Goal: Transaction & Acquisition: Book appointment/travel/reservation

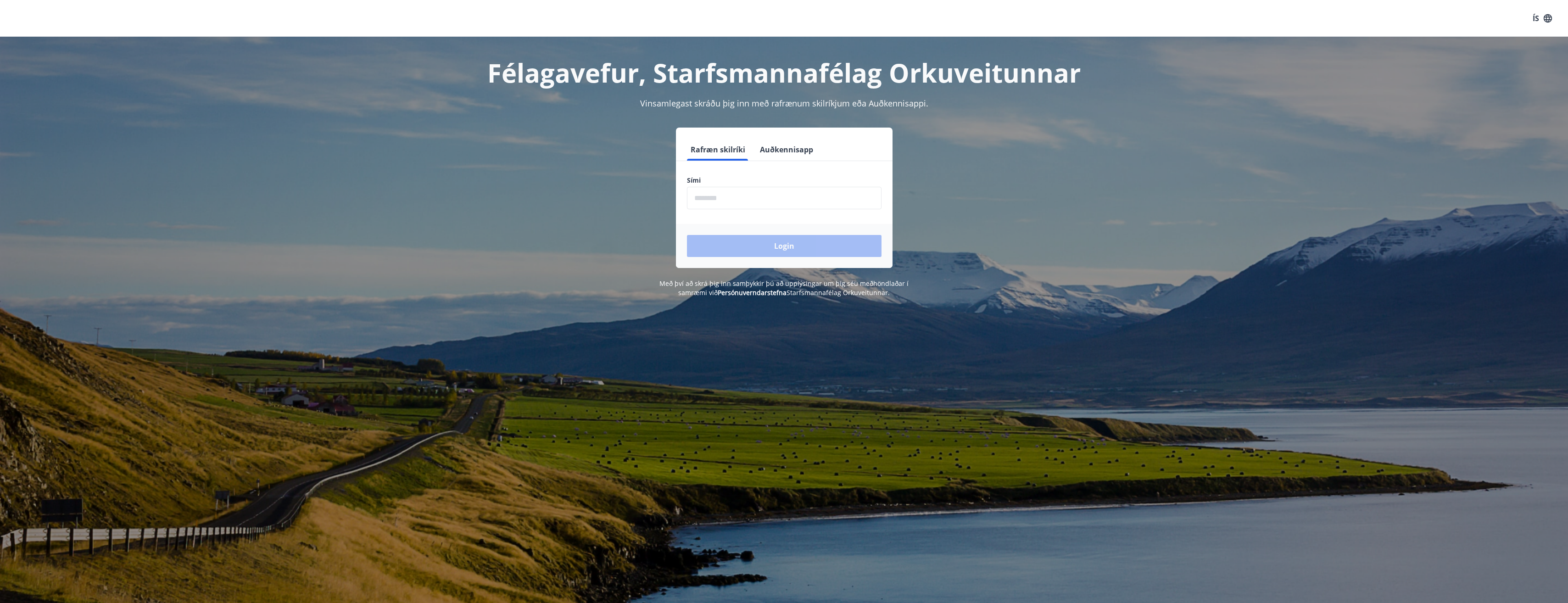
click at [777, 148] on button "Auðkennisapp" at bounding box center [786, 150] width 61 height 22
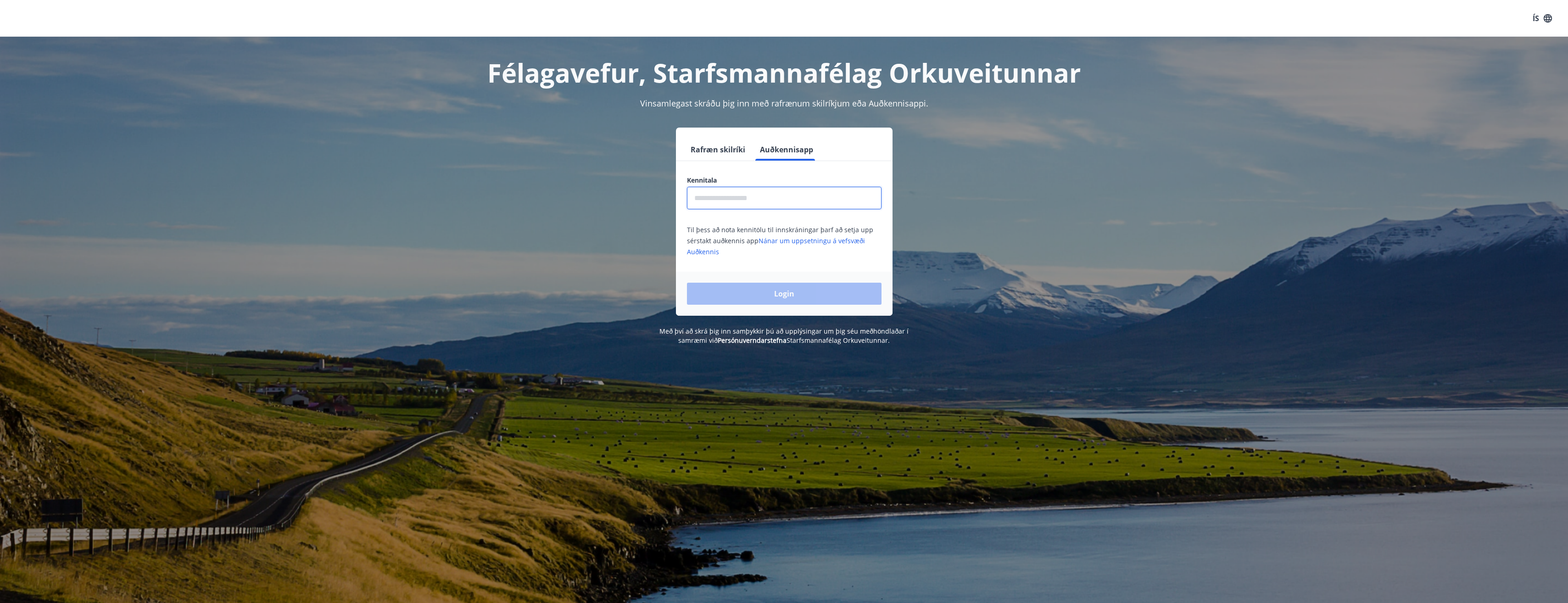
click at [737, 202] on input "text" at bounding box center [784, 198] width 194 height 23
type input "**********"
click at [775, 295] on button "Login" at bounding box center [784, 294] width 194 height 22
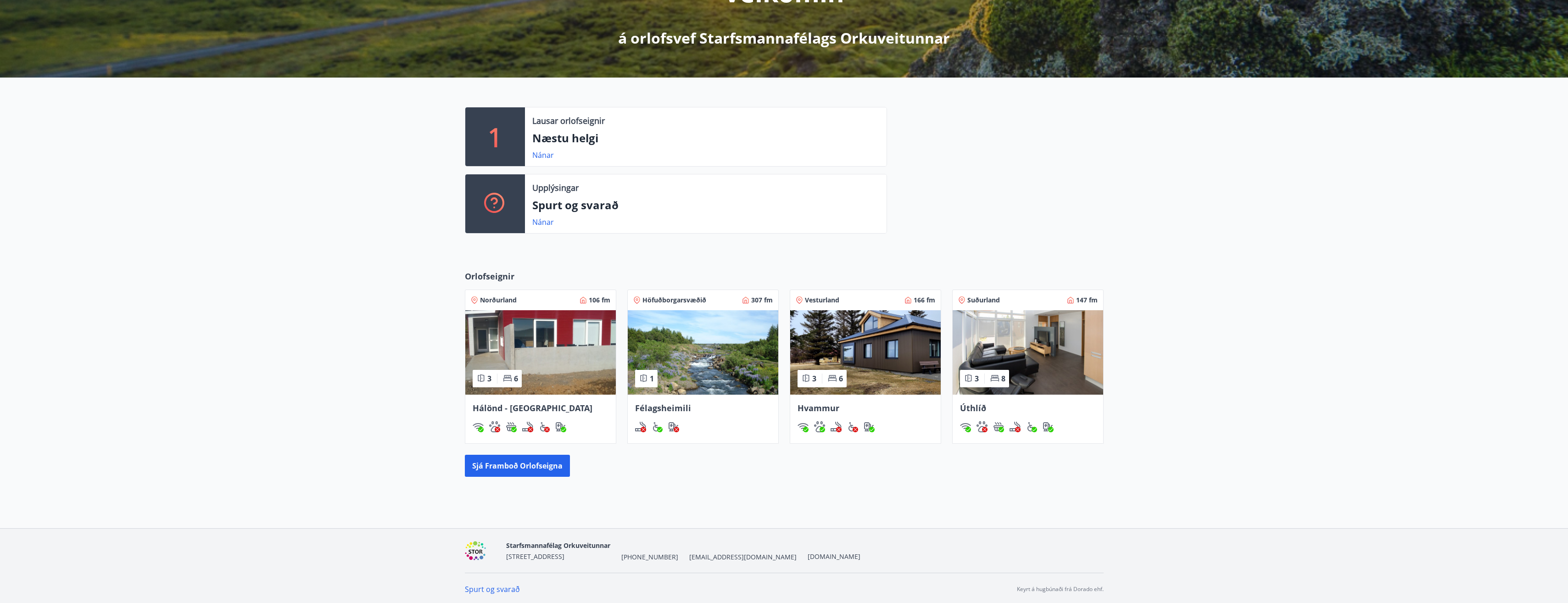
scroll to position [154, 0]
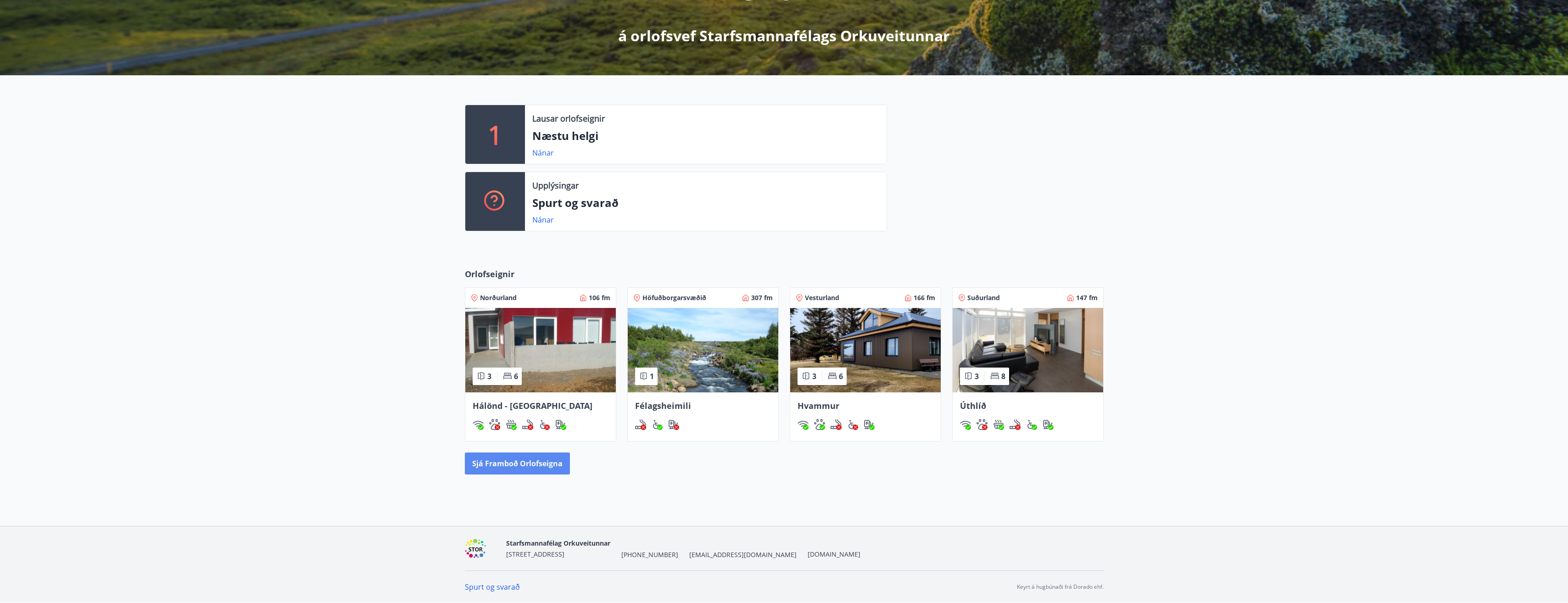
click at [509, 467] on button "Sjá framboð orlofseigna" at bounding box center [517, 464] width 105 height 22
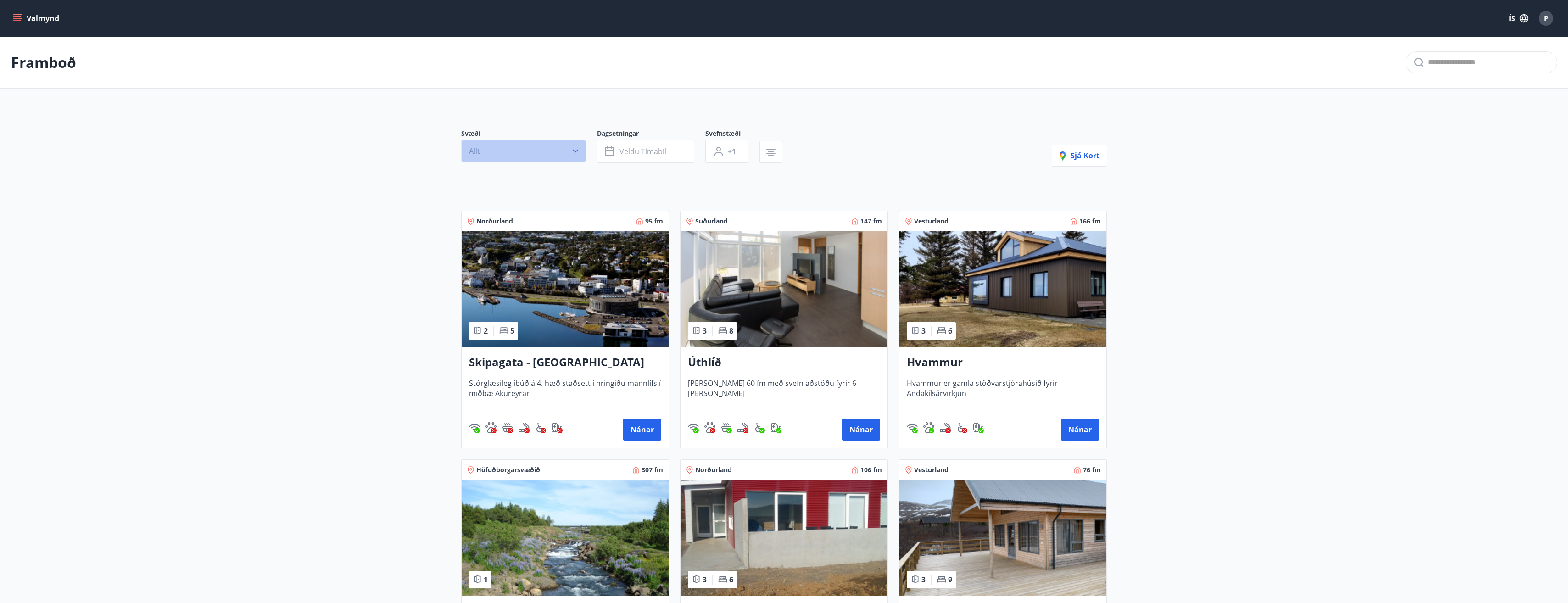
click at [522, 154] on button "Allt" at bounding box center [523, 151] width 125 height 22
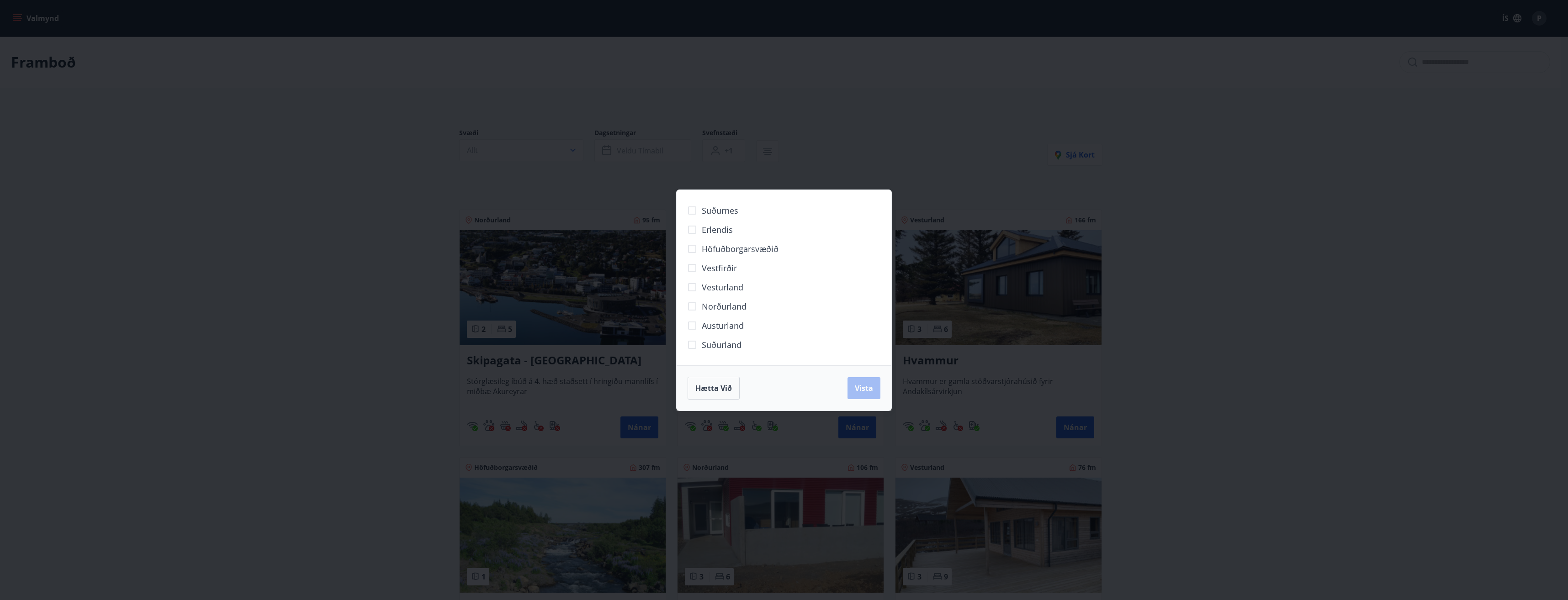
drag, startPoint x: 527, startPoint y: 256, endPoint x: 599, endPoint y: 279, distance: 75.6
click at [525, 256] on div "Suðurnes Erlendis Höfuðborgarsvæðið [GEOGRAPHIC_DATA] [GEOGRAPHIC_DATA] [GEOGRA…" at bounding box center [784, 300] width 1568 height 600
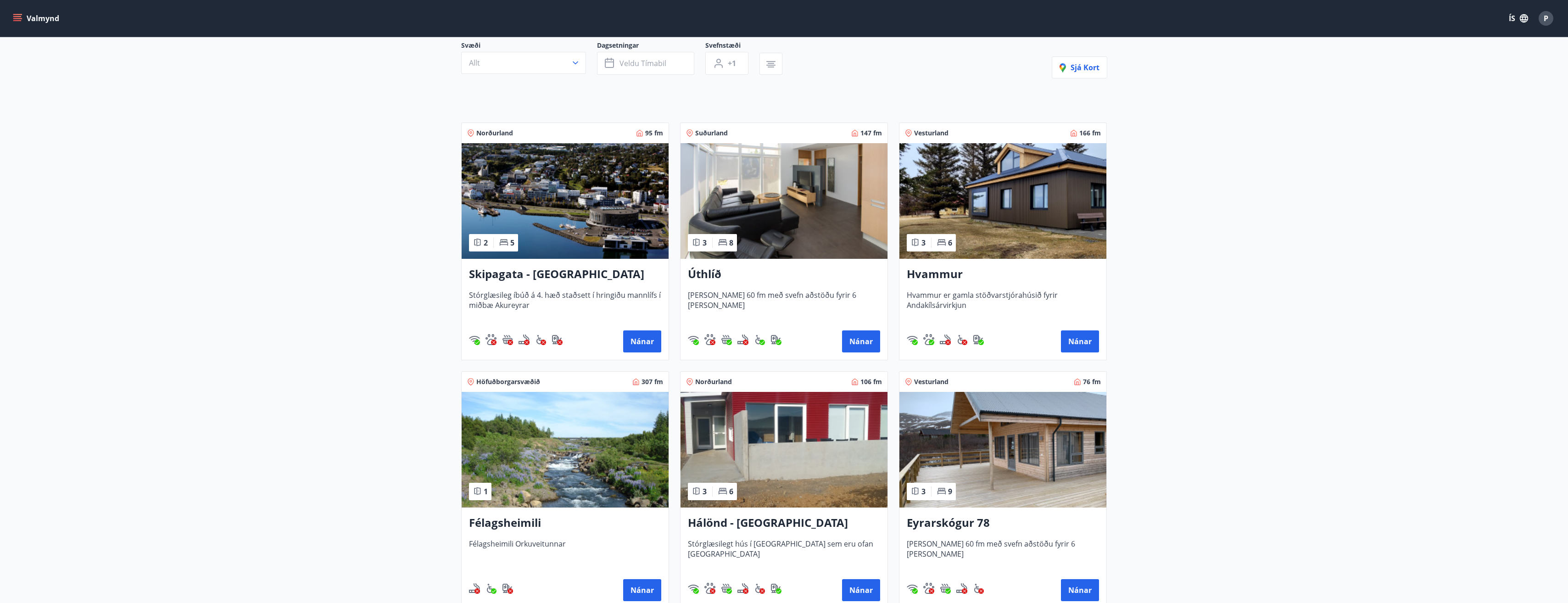
scroll to position [92, 0]
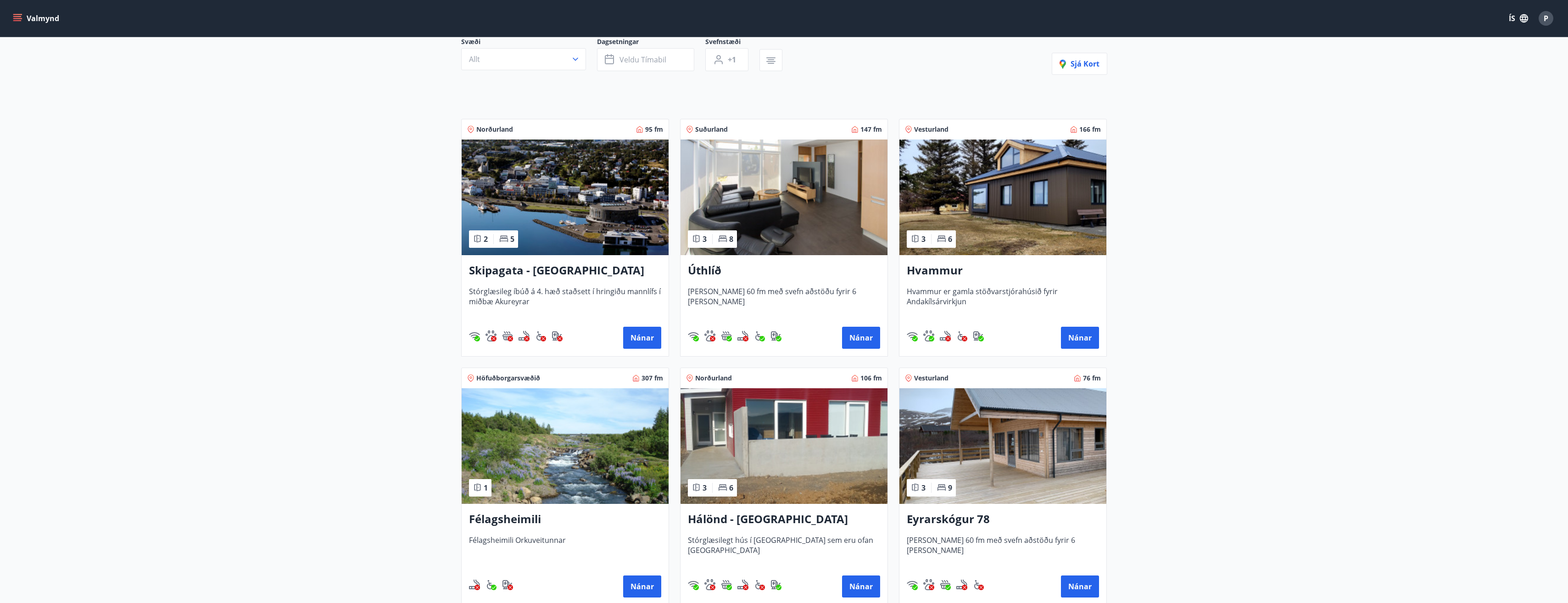
click at [726, 270] on h3 "Úthlíð" at bounding box center [784, 270] width 192 height 17
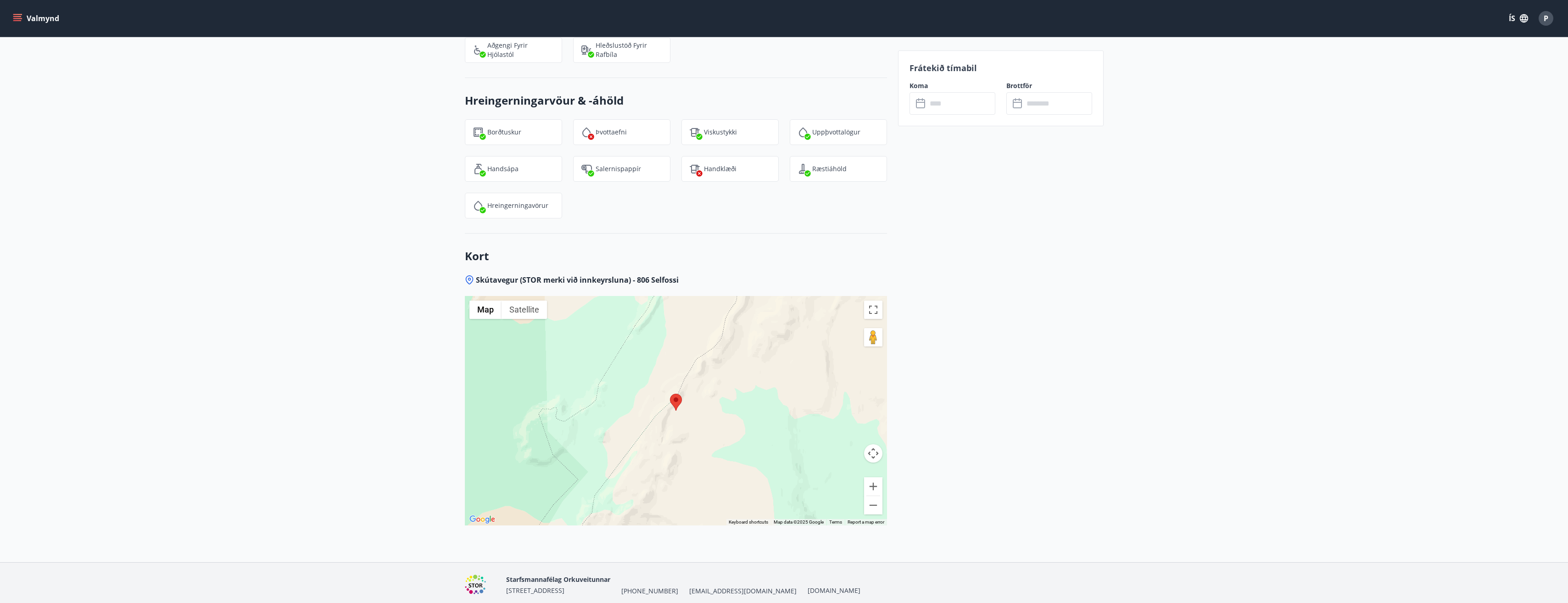
scroll to position [1652, 0]
click at [878, 494] on button "Zoom out" at bounding box center [873, 503] width 18 height 18
click at [877, 494] on button "Zoom out" at bounding box center [873, 503] width 18 height 18
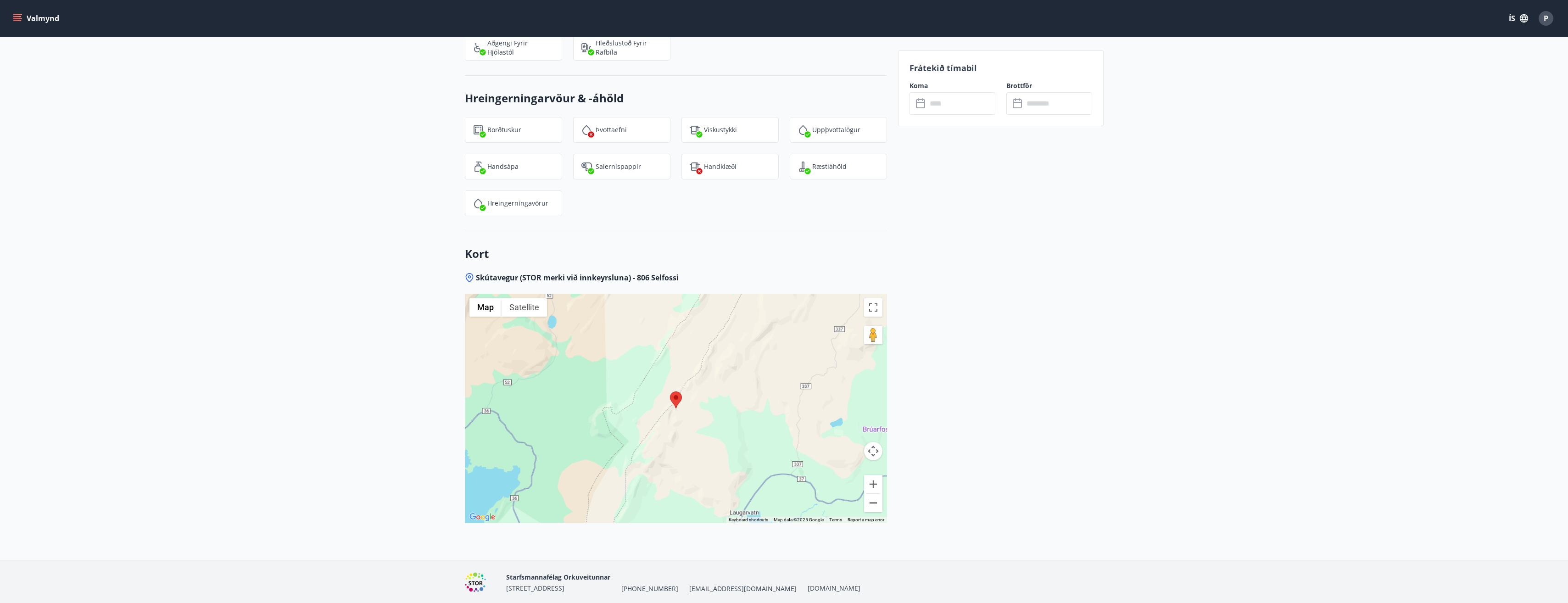
click at [877, 494] on button "Zoom out" at bounding box center [873, 503] width 18 height 18
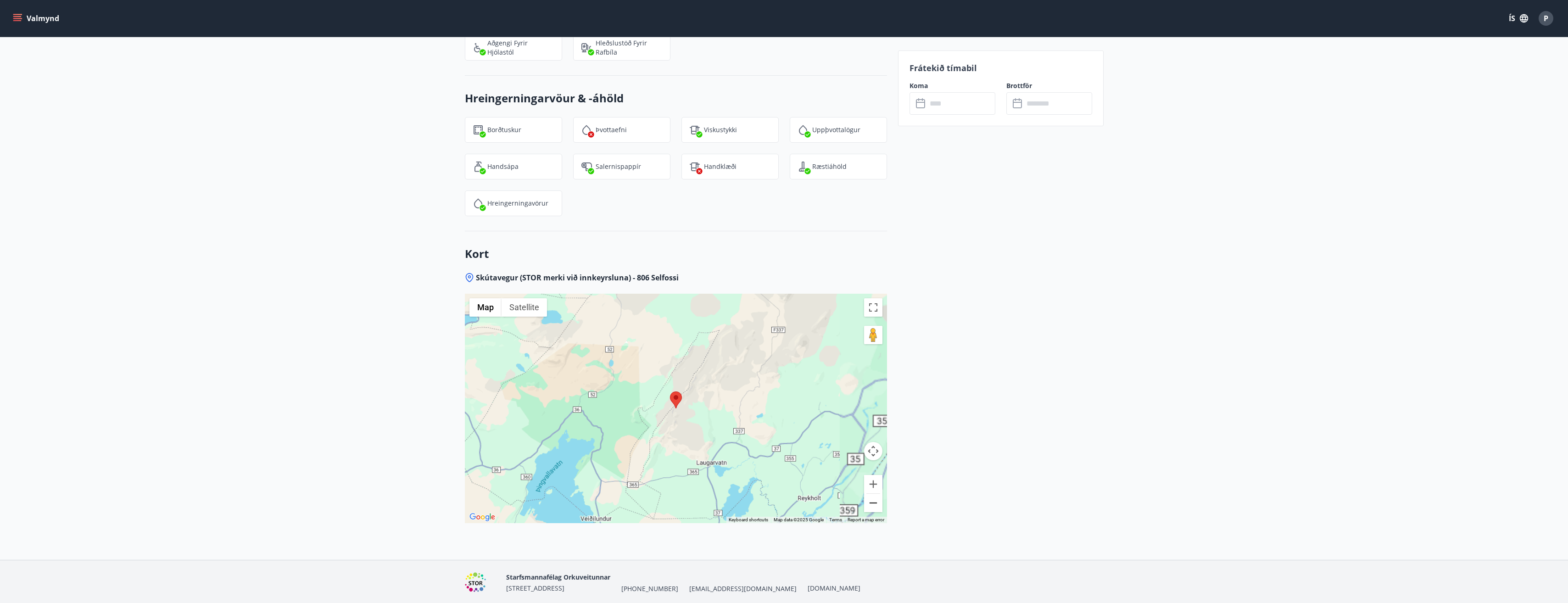
click at [877, 494] on button "Zoom out" at bounding box center [873, 503] width 18 height 18
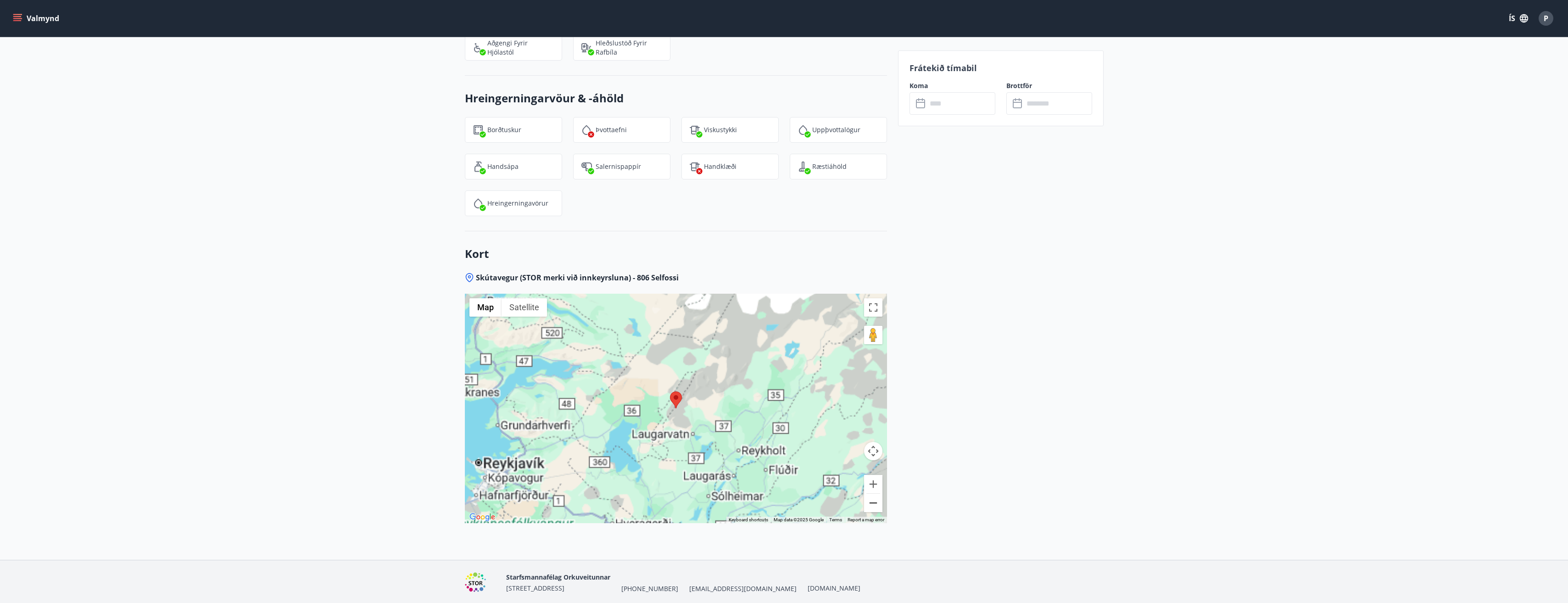
click at [877, 494] on button "Zoom out" at bounding box center [873, 503] width 18 height 18
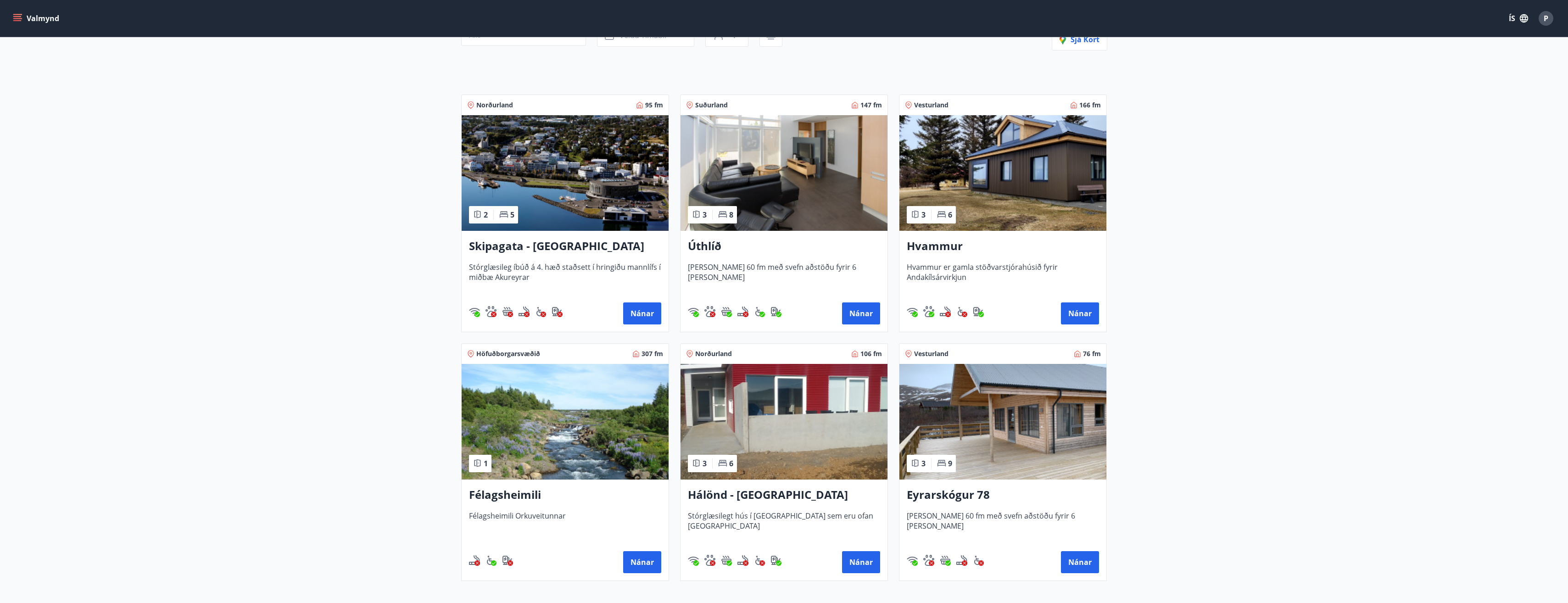
scroll to position [215, 0]
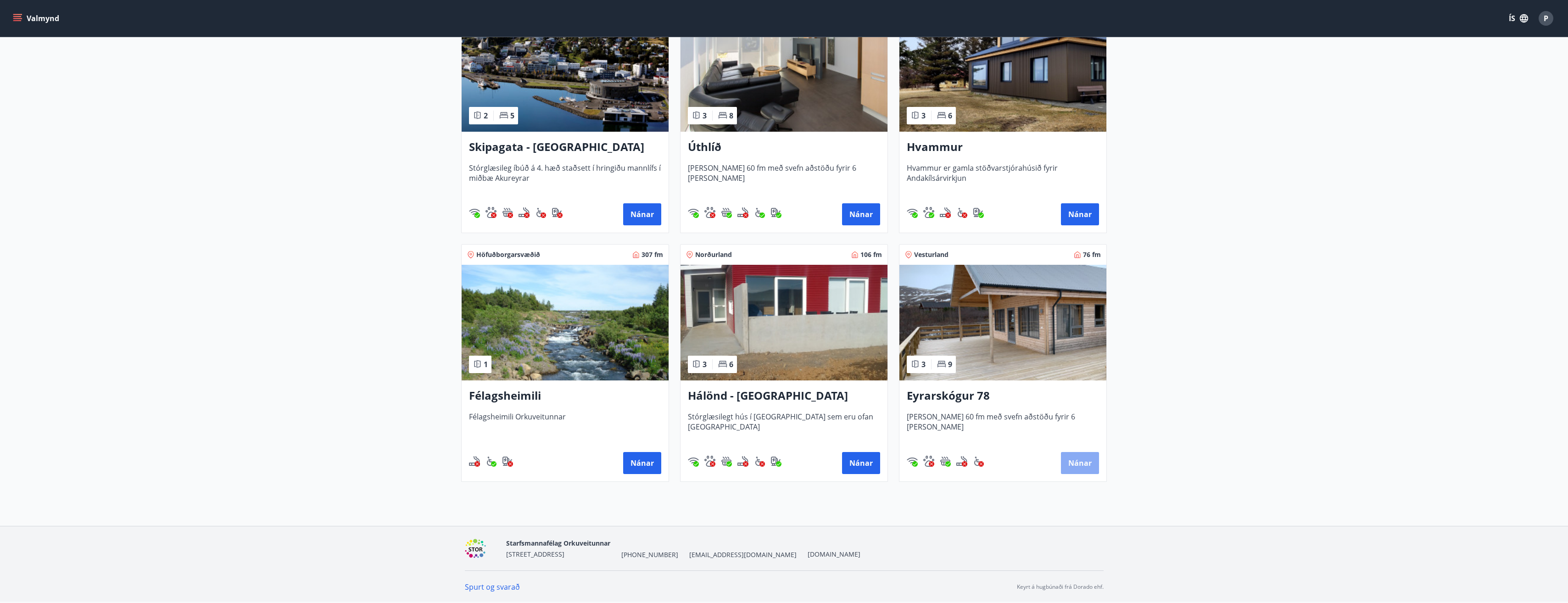
click at [1078, 462] on button "Nánar" at bounding box center [1080, 463] width 38 height 22
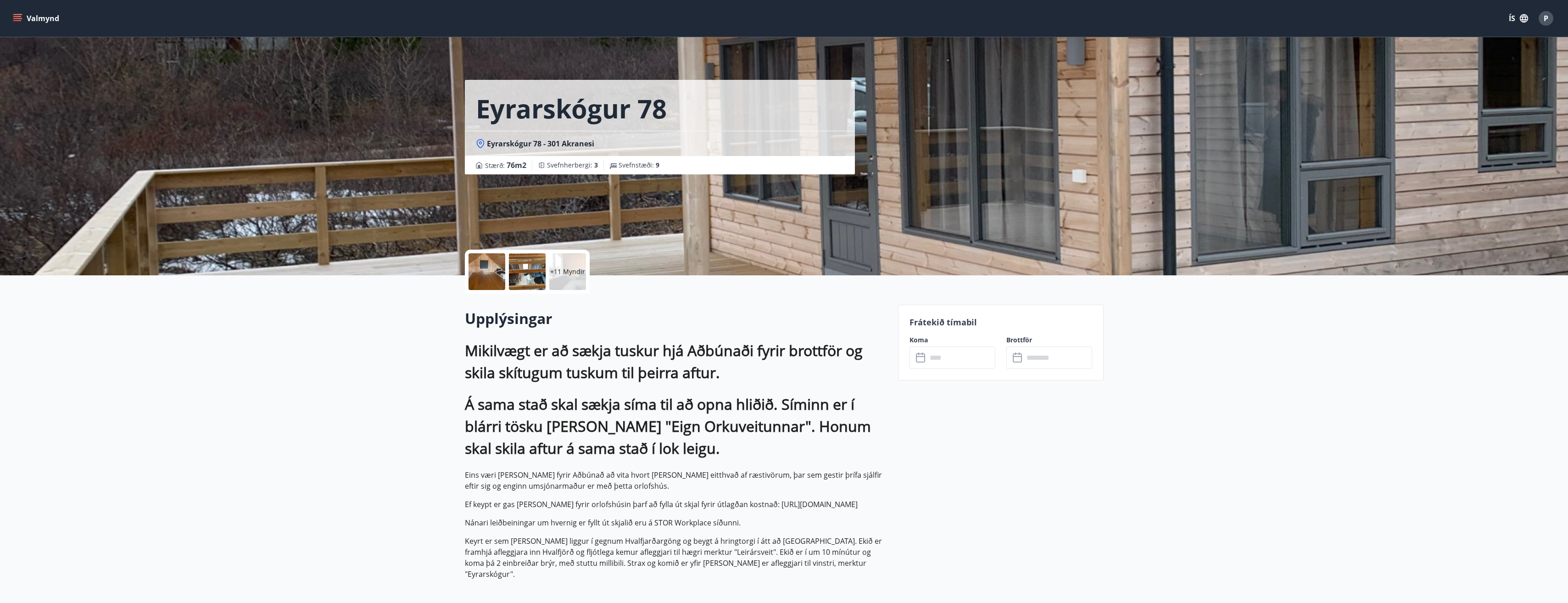
click at [490, 272] on div at bounding box center [487, 272] width 37 height 37
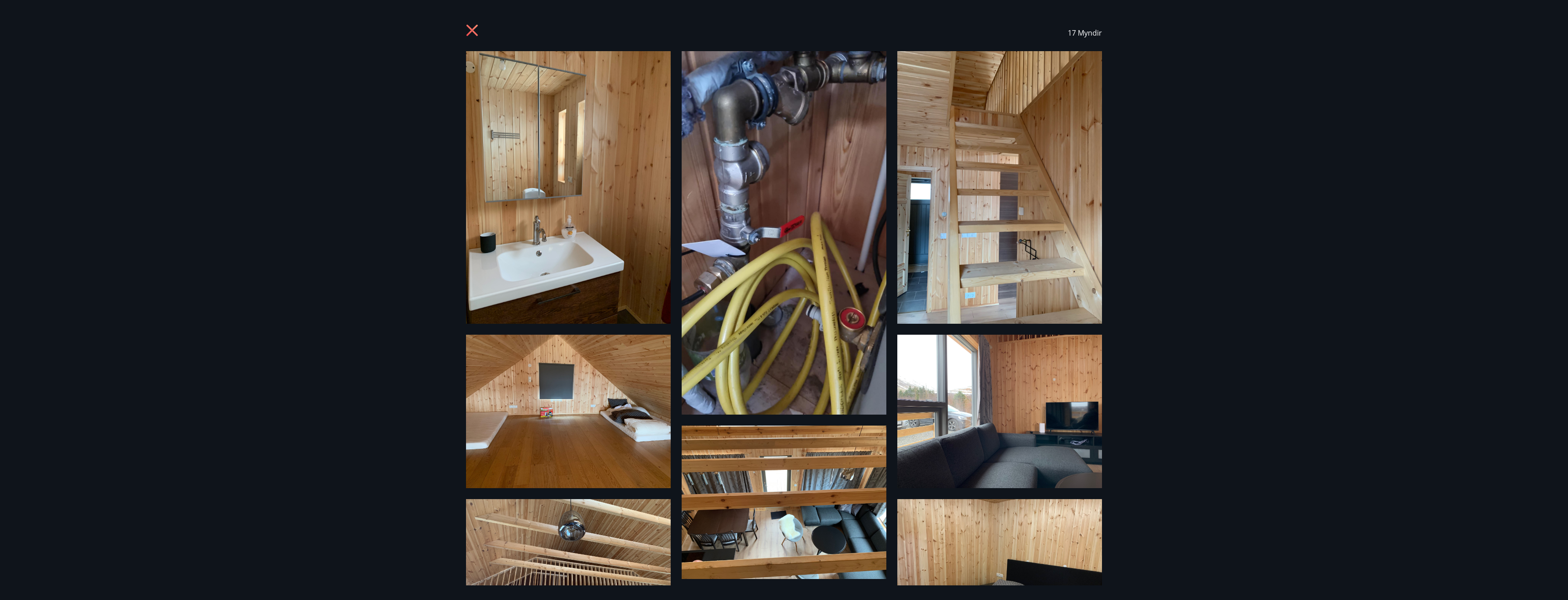
drag, startPoint x: 477, startPoint y: 28, endPoint x: 477, endPoint y: 38, distance: 10.0
click at [476, 28] on icon at bounding box center [474, 32] width 15 height 15
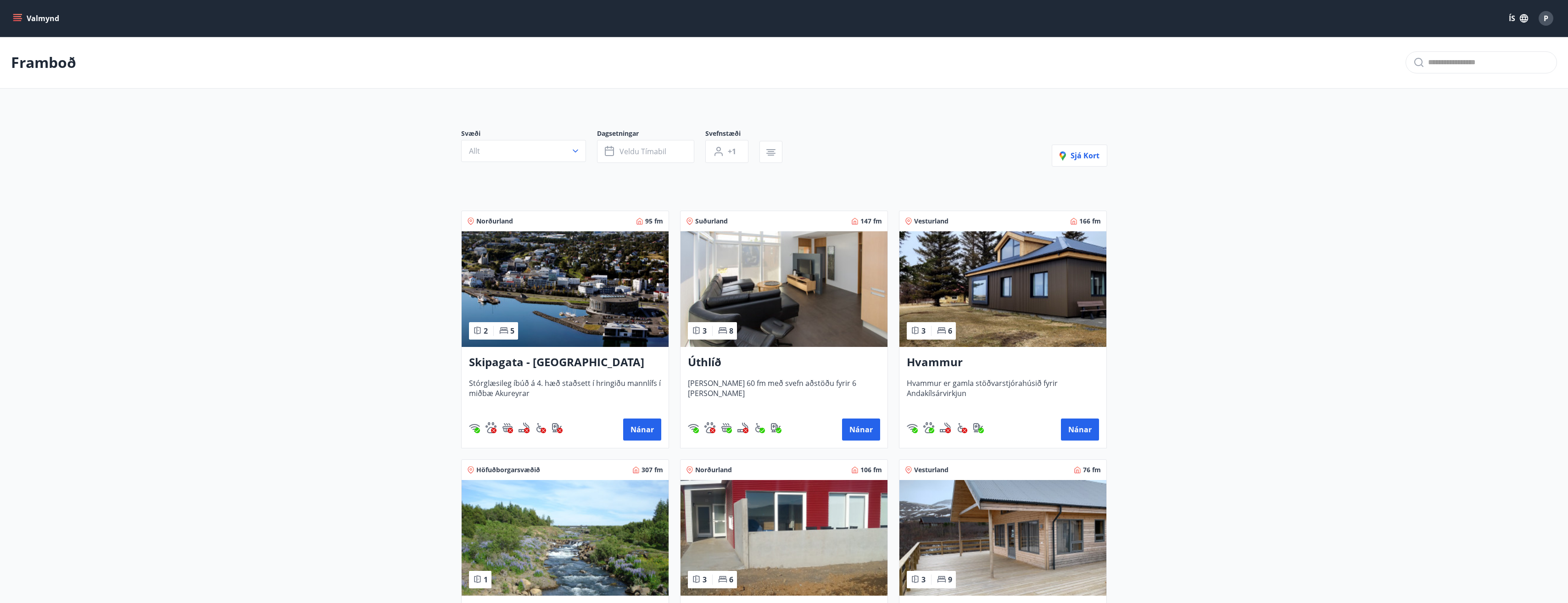
scroll to position [138, 0]
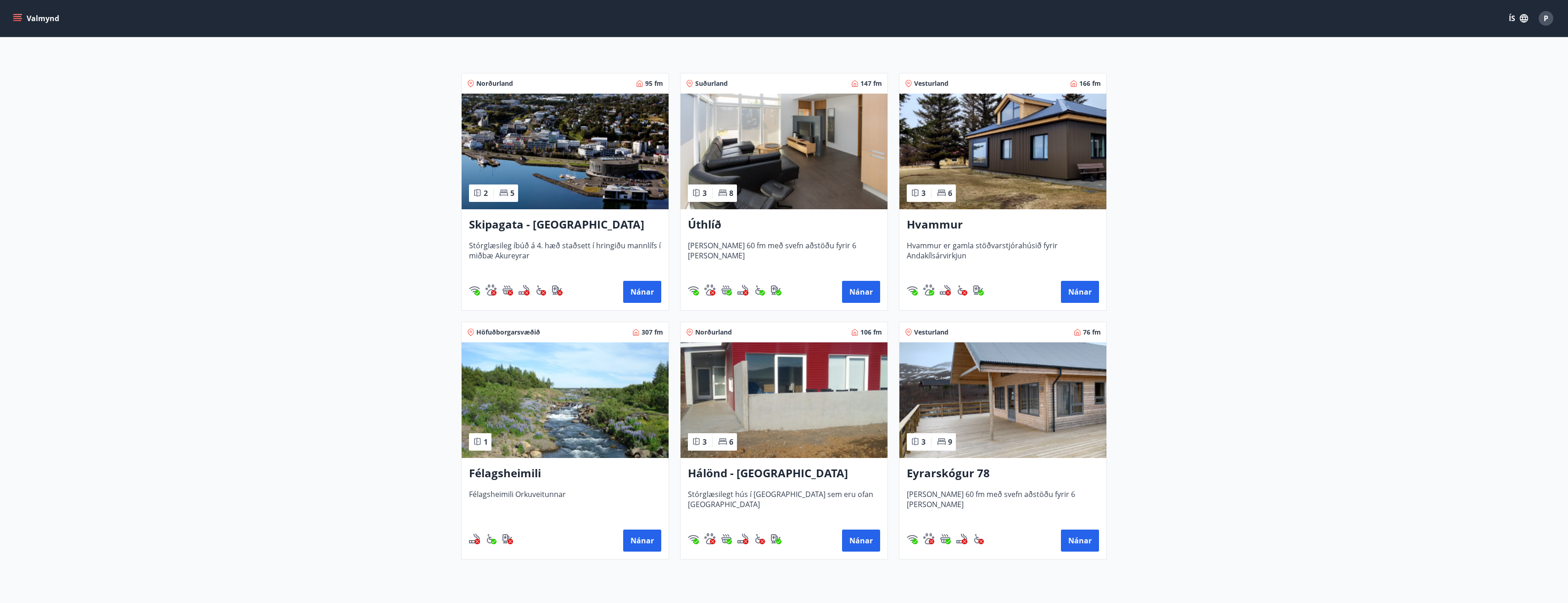
click at [792, 247] on span "[PERSON_NAME] 60 fm með svefn aðstöðu fyrir 6 [PERSON_NAME]" at bounding box center [784, 256] width 192 height 31
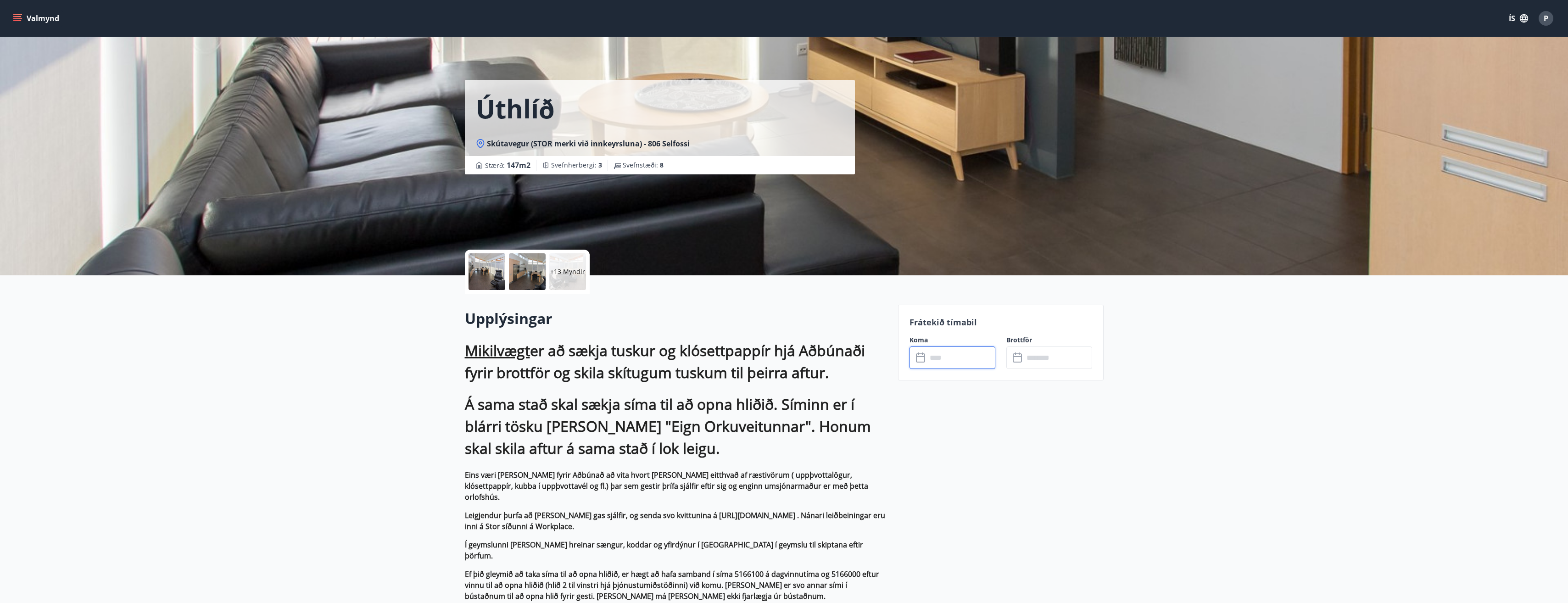
click at [959, 358] on input "text" at bounding box center [961, 358] width 68 height 23
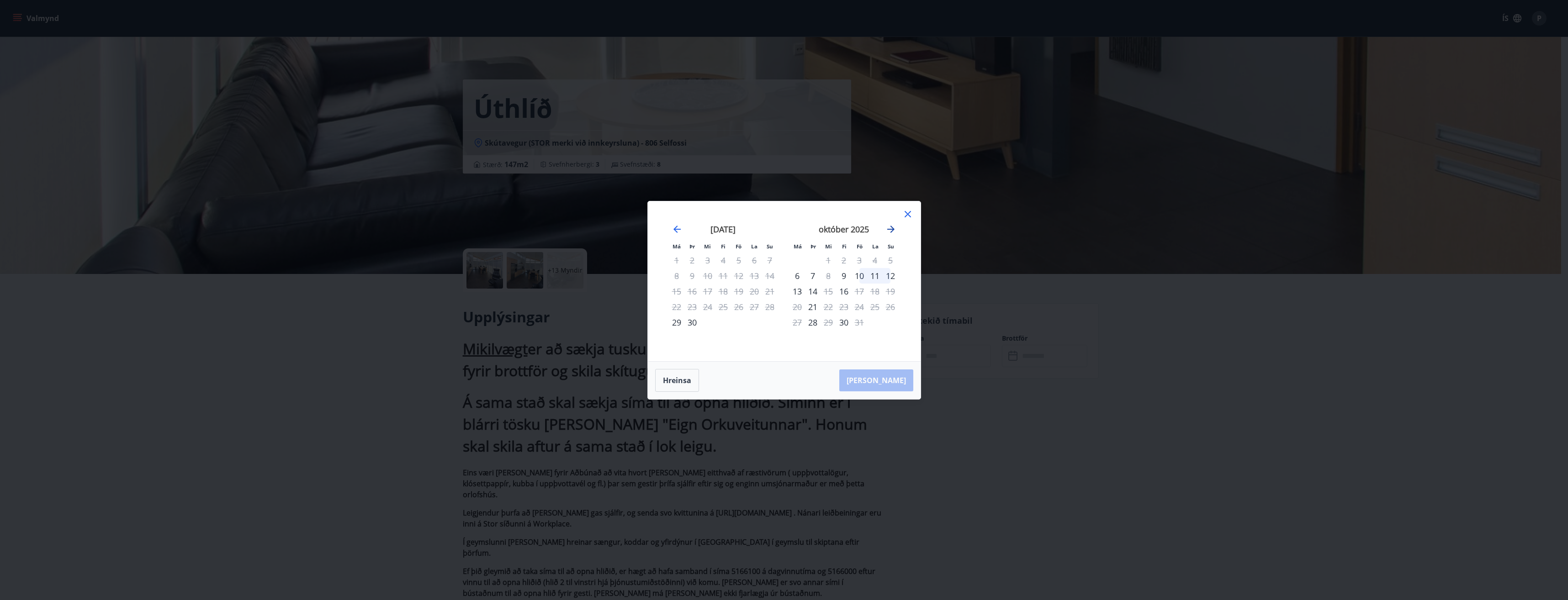
click at [895, 231] on icon "Move forward to switch to the next month." at bounding box center [891, 229] width 11 height 11
click at [893, 229] on icon "Move forward to switch to the next month." at bounding box center [891, 229] width 7 height 7
click at [892, 231] on icon "Move forward to switch to the next month." at bounding box center [891, 229] width 7 height 7
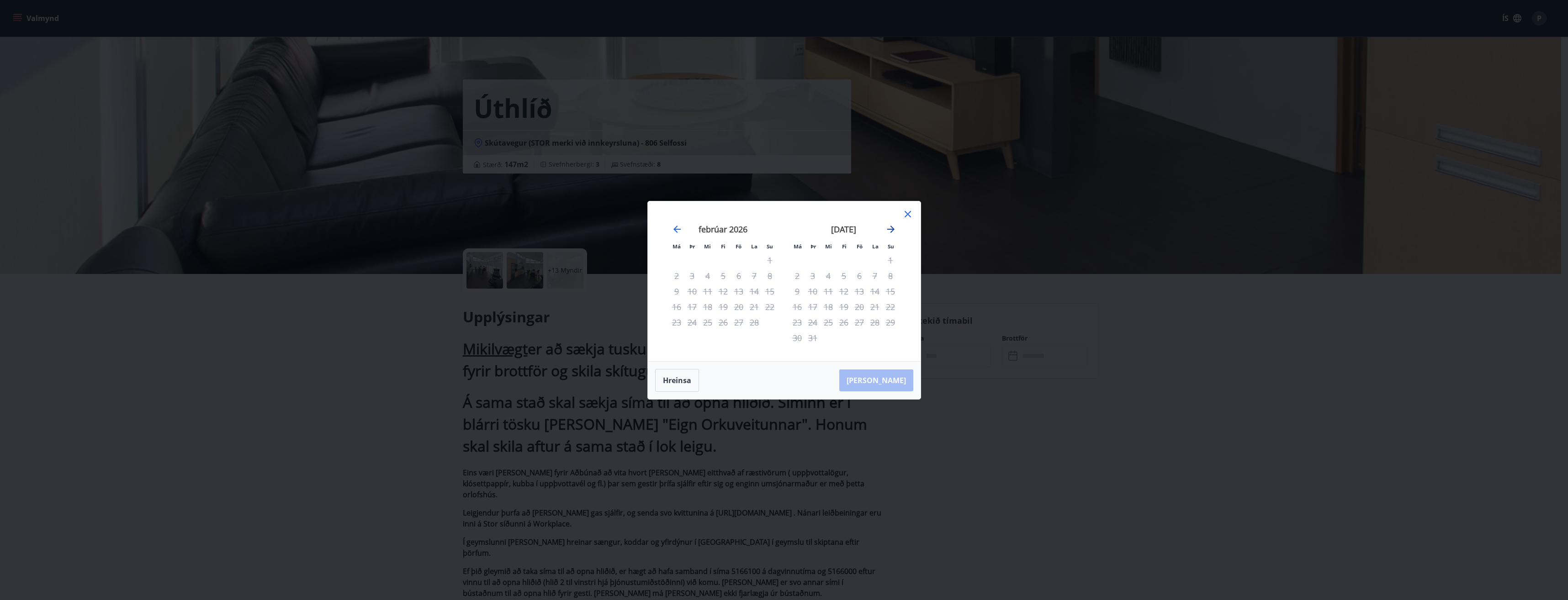
click at [890, 231] on icon "Move forward to switch to the next month." at bounding box center [891, 229] width 11 height 11
click at [908, 212] on icon at bounding box center [908, 214] width 11 height 11
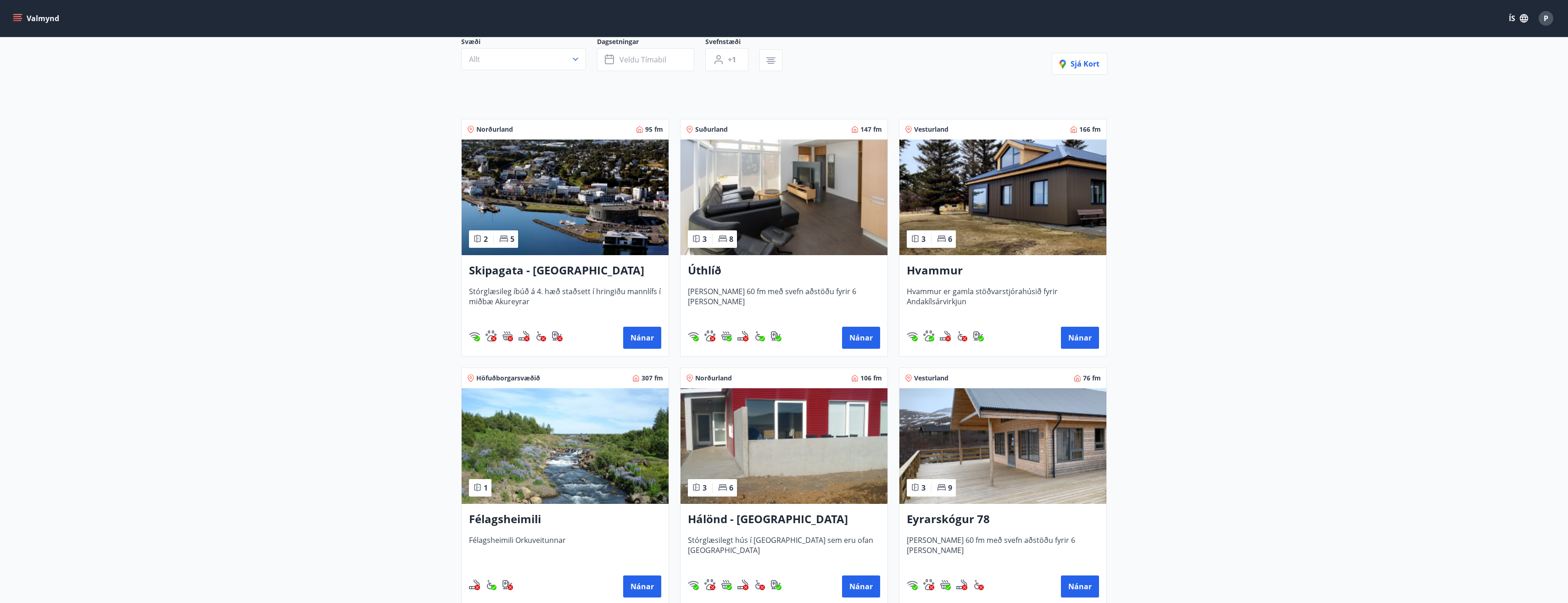
scroll to position [138, 0]
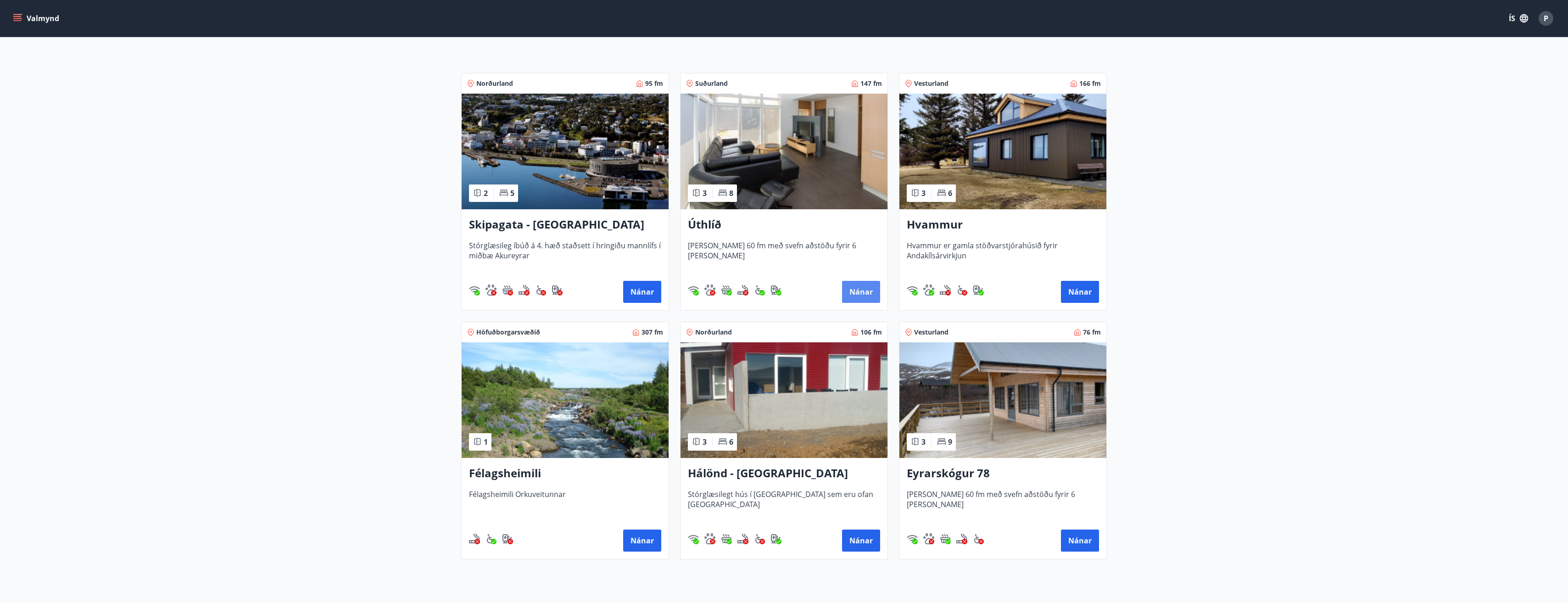
click at [864, 292] on button "Nánar" at bounding box center [861, 292] width 38 height 22
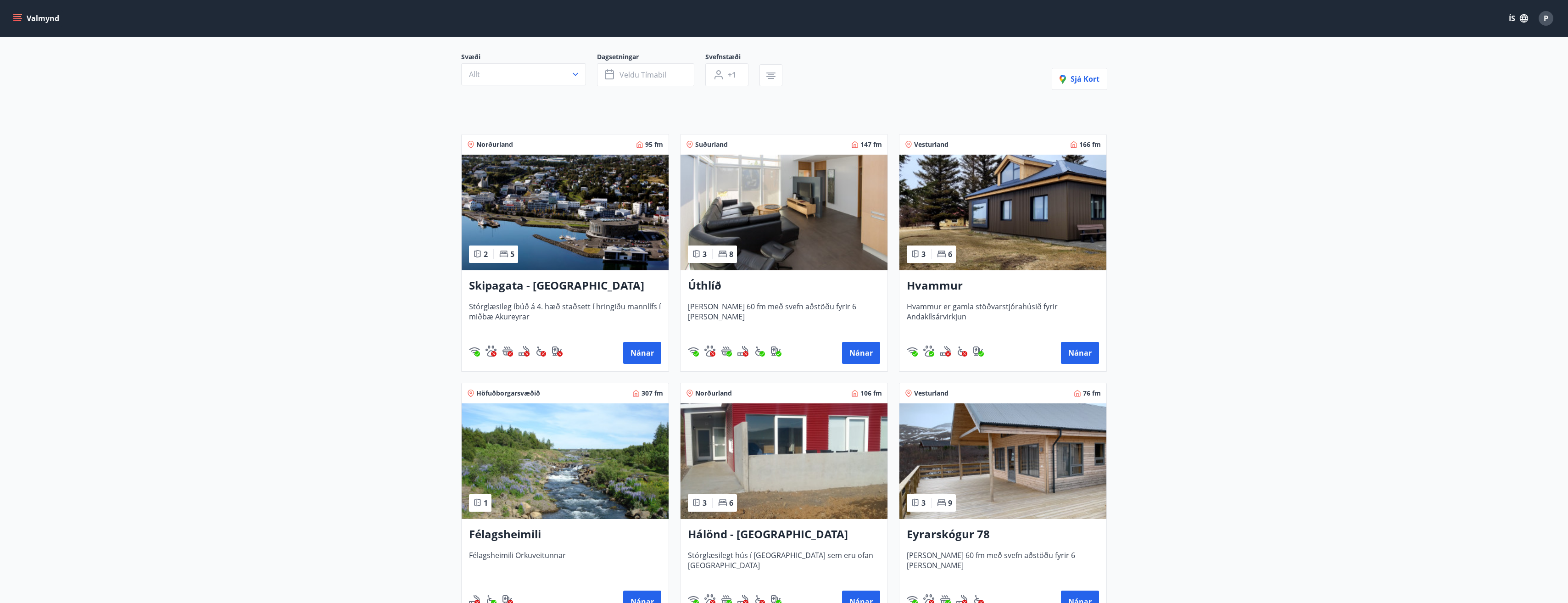
scroll to position [215, 0]
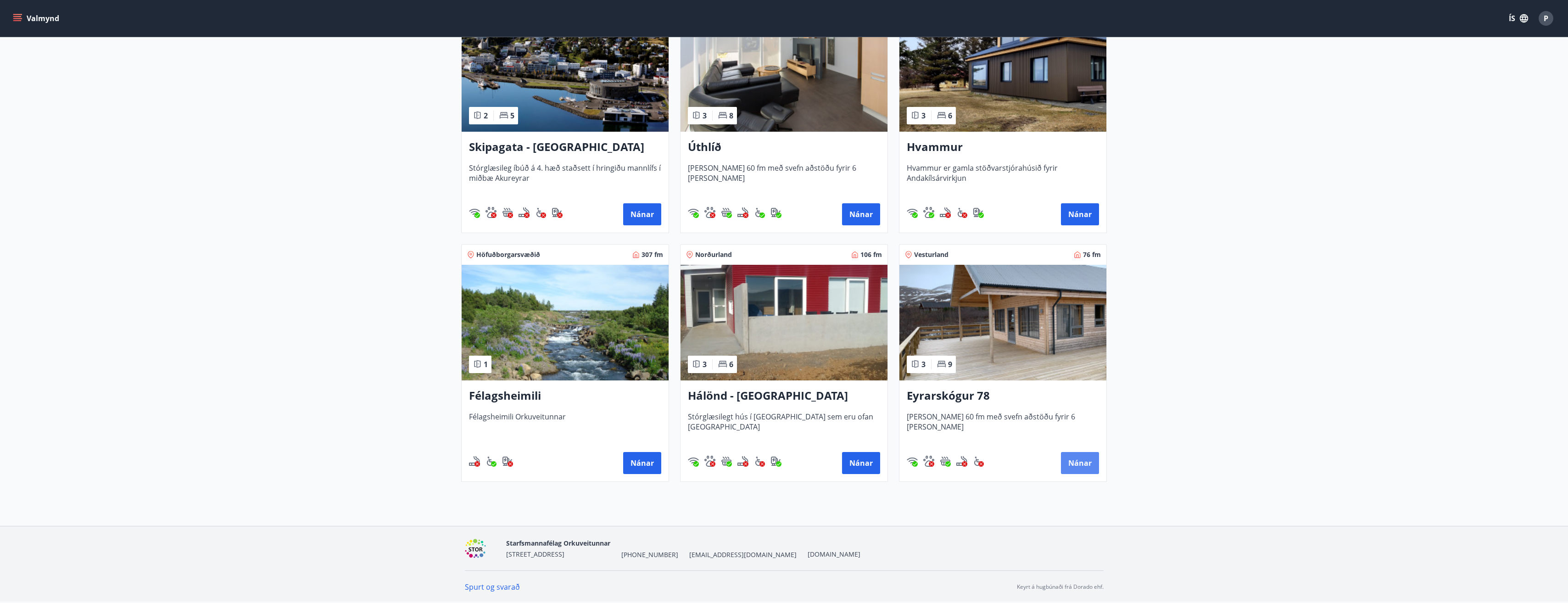
click at [1080, 463] on button "Nánar" at bounding box center [1080, 463] width 38 height 22
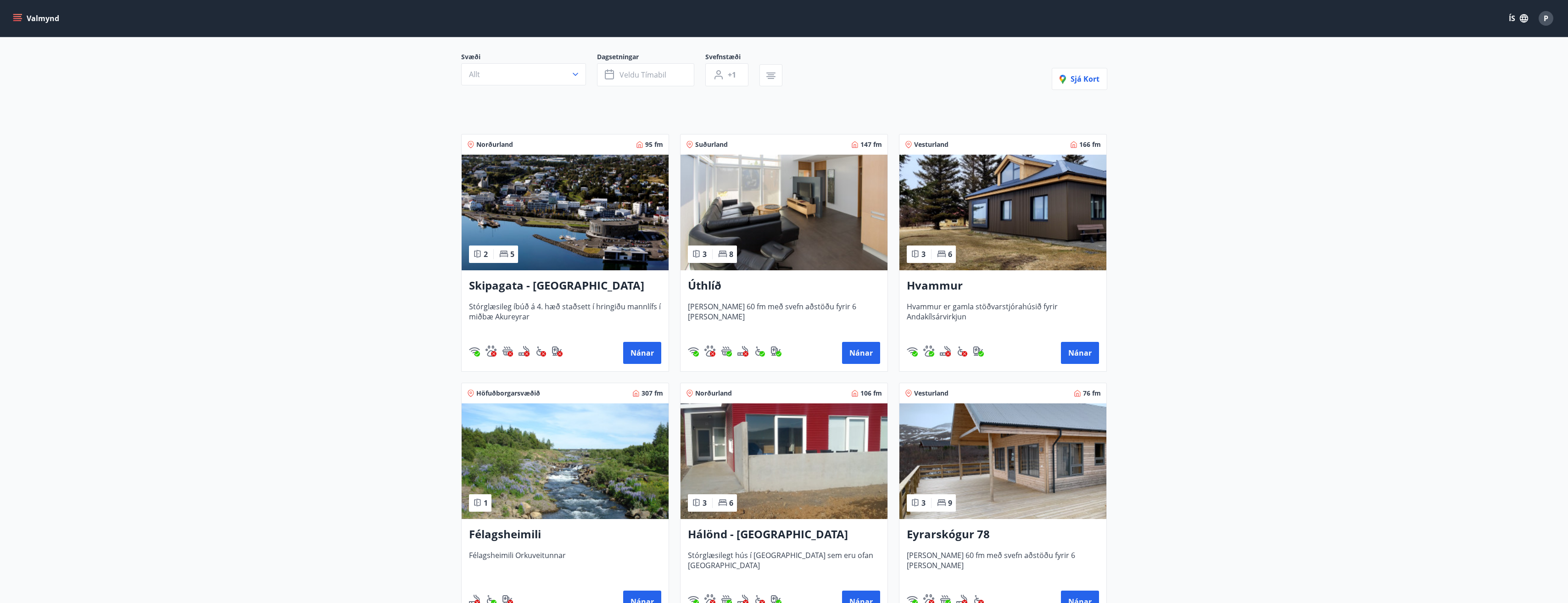
scroll to position [138, 0]
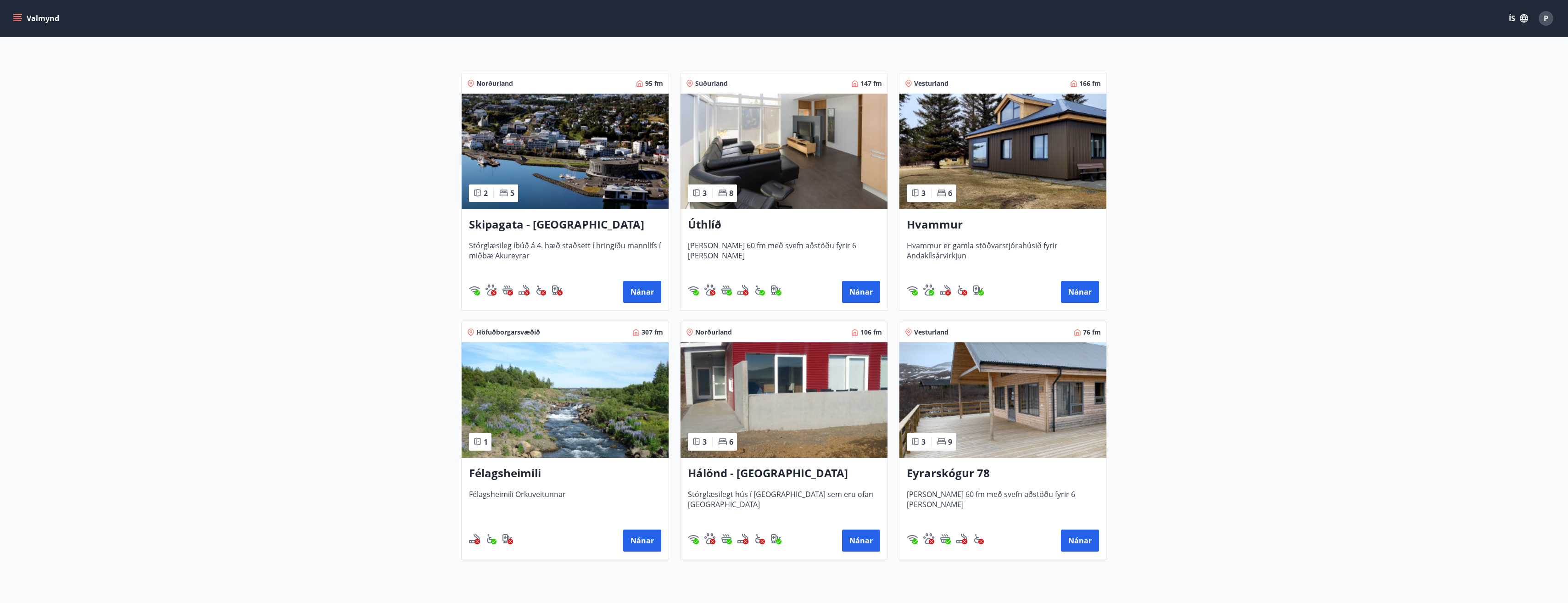
click at [756, 223] on h3 "Úthlíð" at bounding box center [784, 224] width 192 height 17
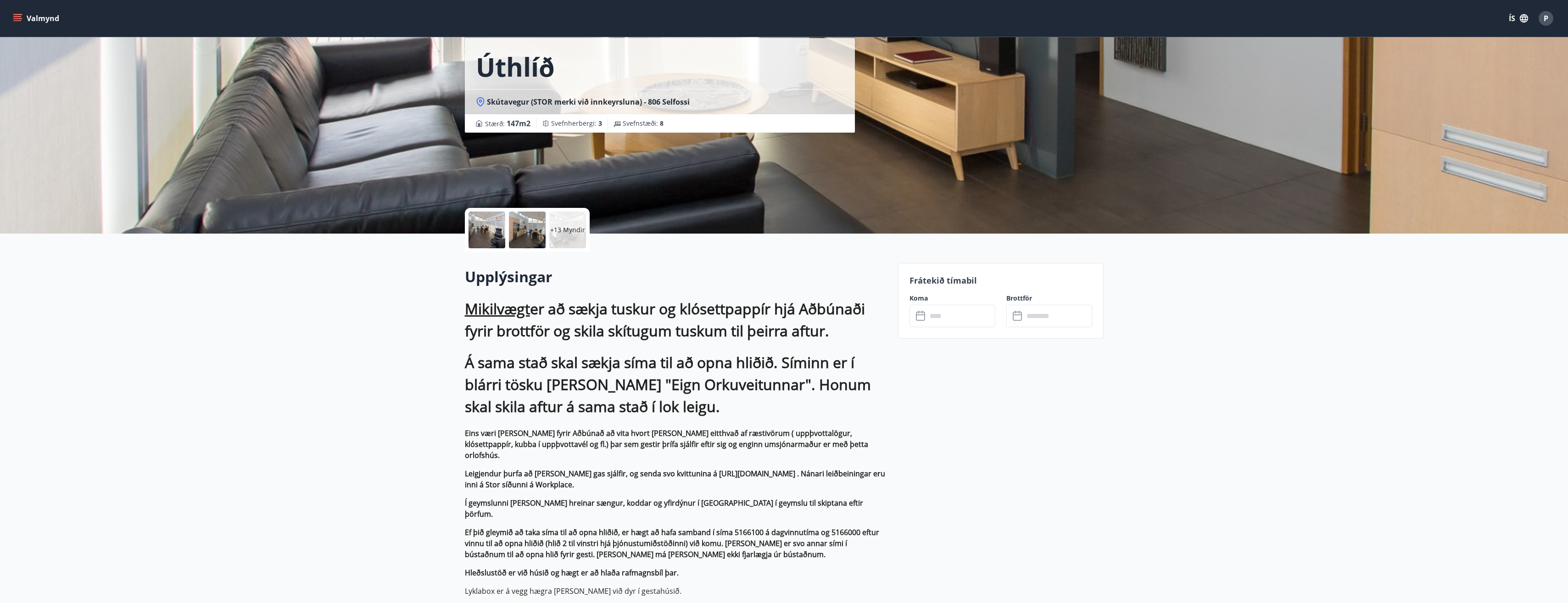
scroll to position [46, 0]
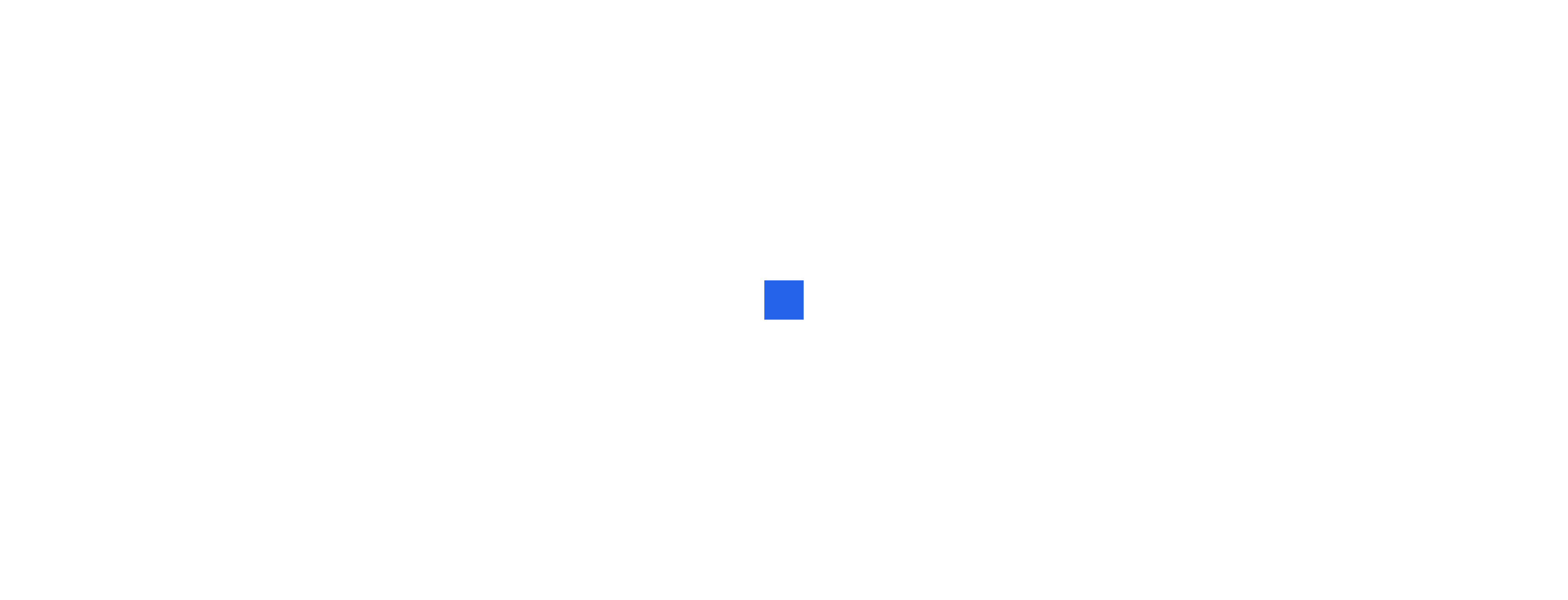
click at [775, 300] on div at bounding box center [771, 300] width 16 height 0
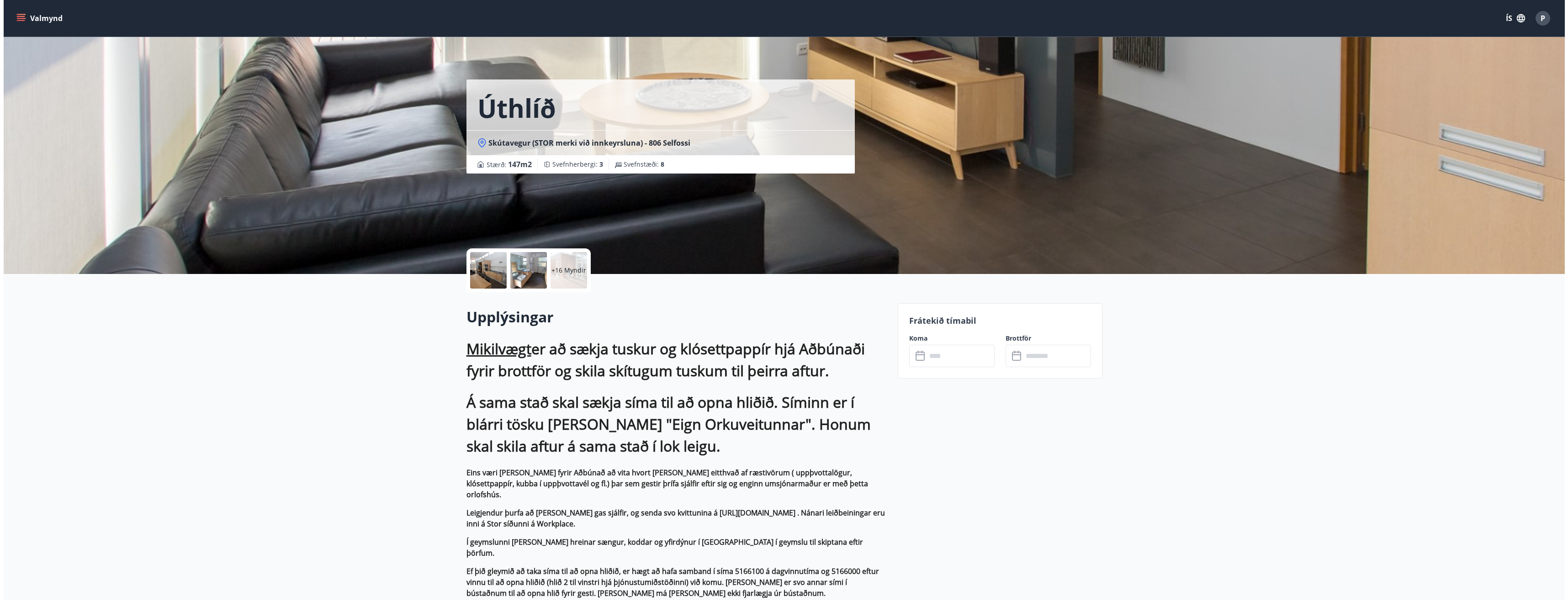
scroll to position [46, 0]
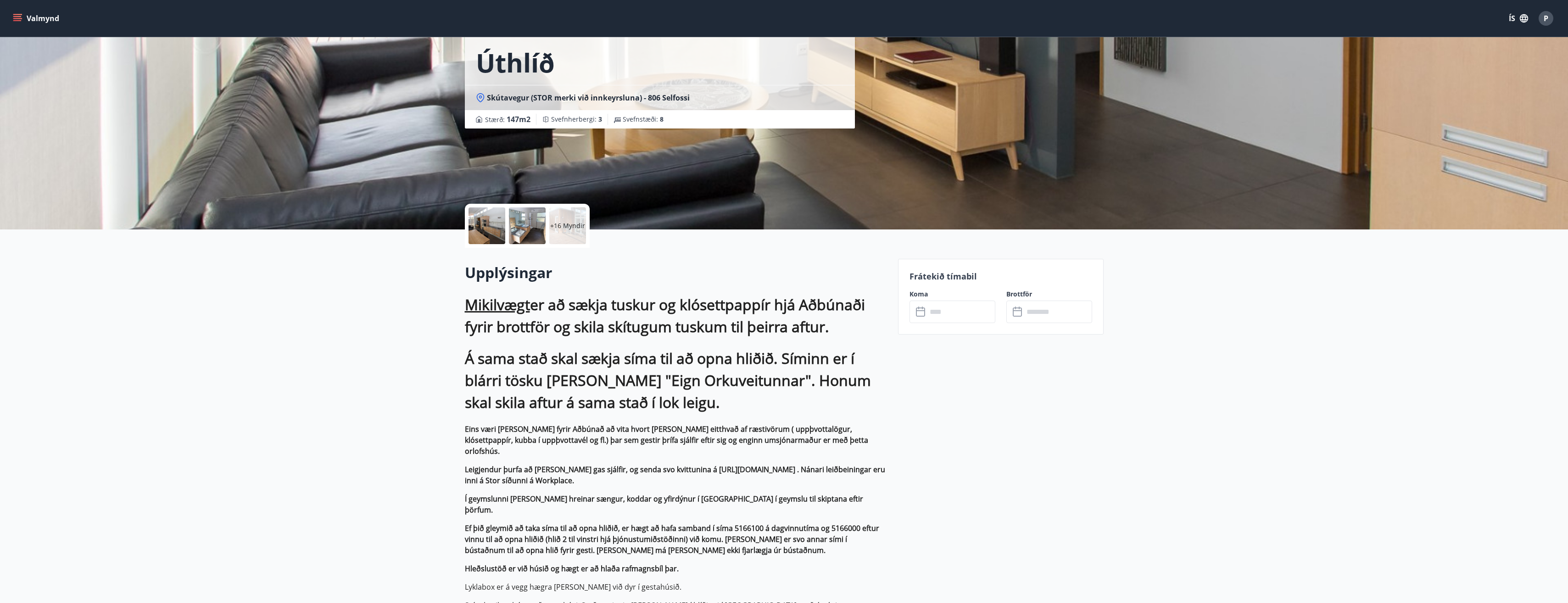
click at [947, 314] on input "text" at bounding box center [961, 312] width 68 height 23
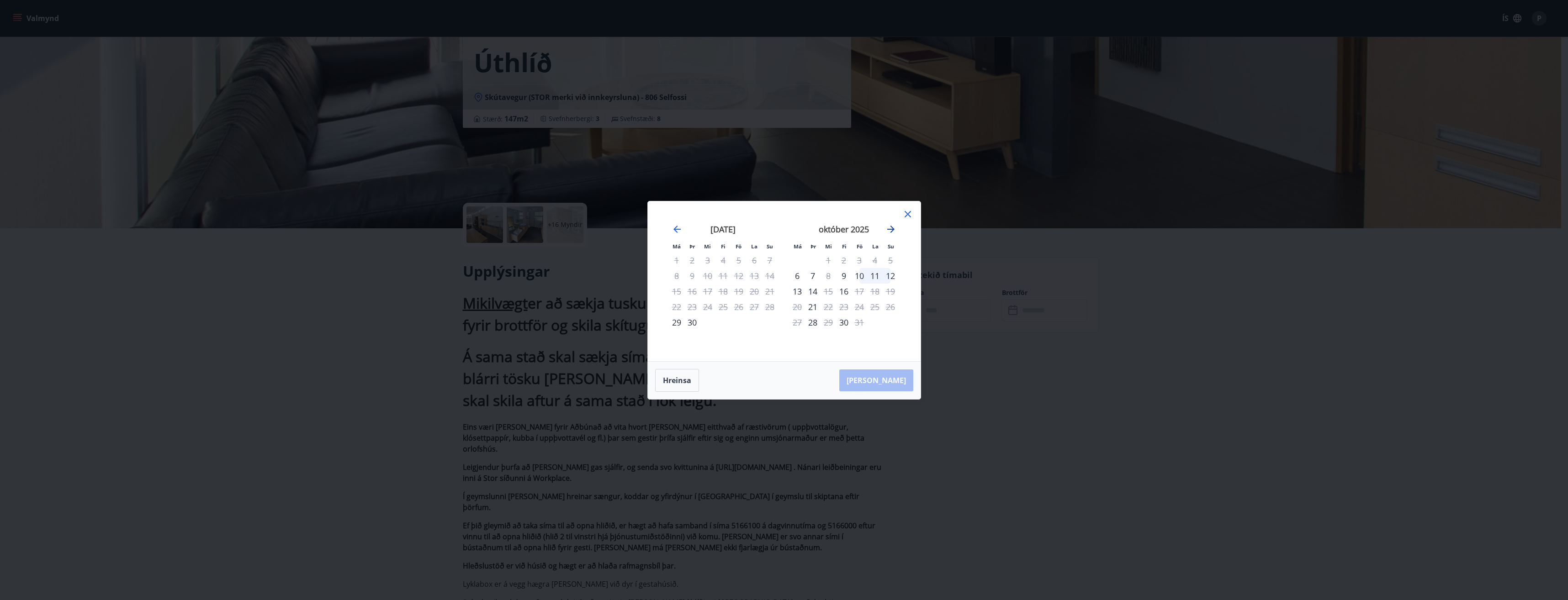
click at [894, 228] on icon "Move forward to switch to the next month." at bounding box center [891, 229] width 7 height 7
click at [860, 323] on div "30" at bounding box center [859, 323] width 16 height 16
click at [873, 324] on div "31" at bounding box center [875, 323] width 16 height 16
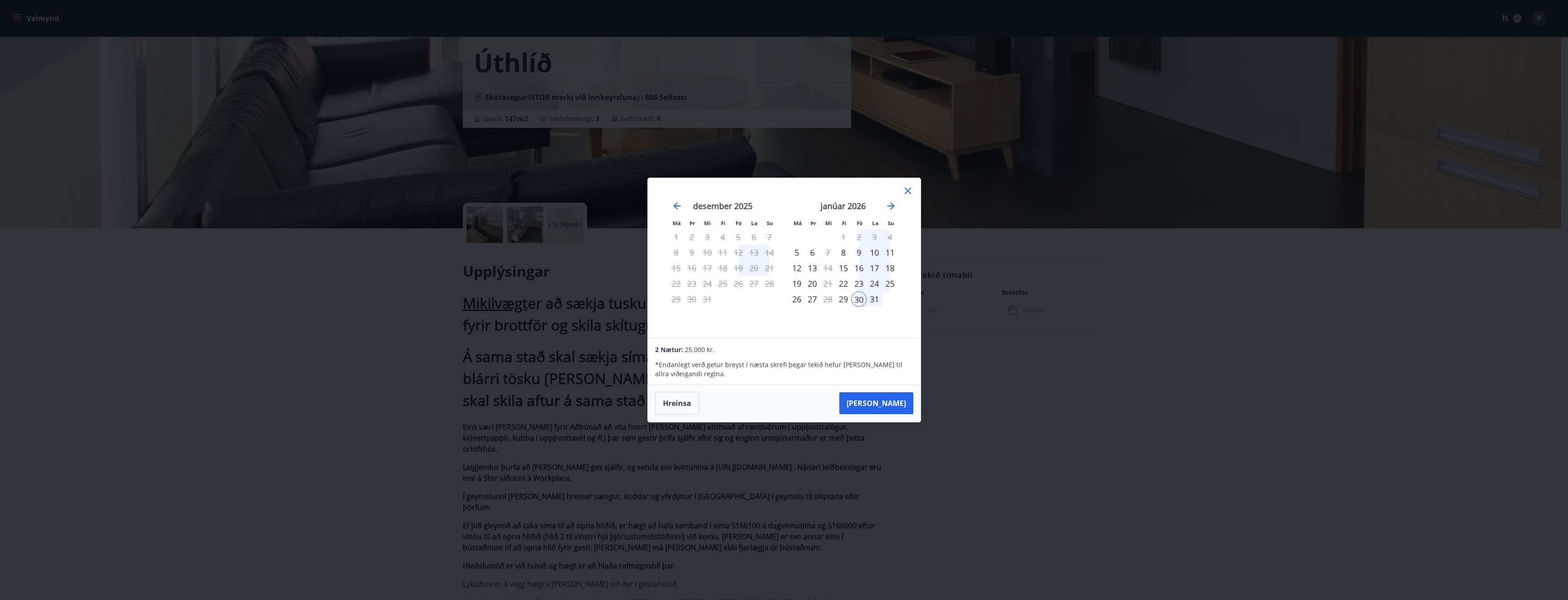
click at [878, 298] on div "31" at bounding box center [875, 299] width 16 height 16
click at [877, 298] on div "31" at bounding box center [875, 299] width 16 height 16
click at [878, 300] on div "31" at bounding box center [875, 299] width 16 height 16
click at [871, 298] on div "31" at bounding box center [875, 299] width 16 height 16
click at [838, 293] on div "29" at bounding box center [844, 299] width 16 height 16
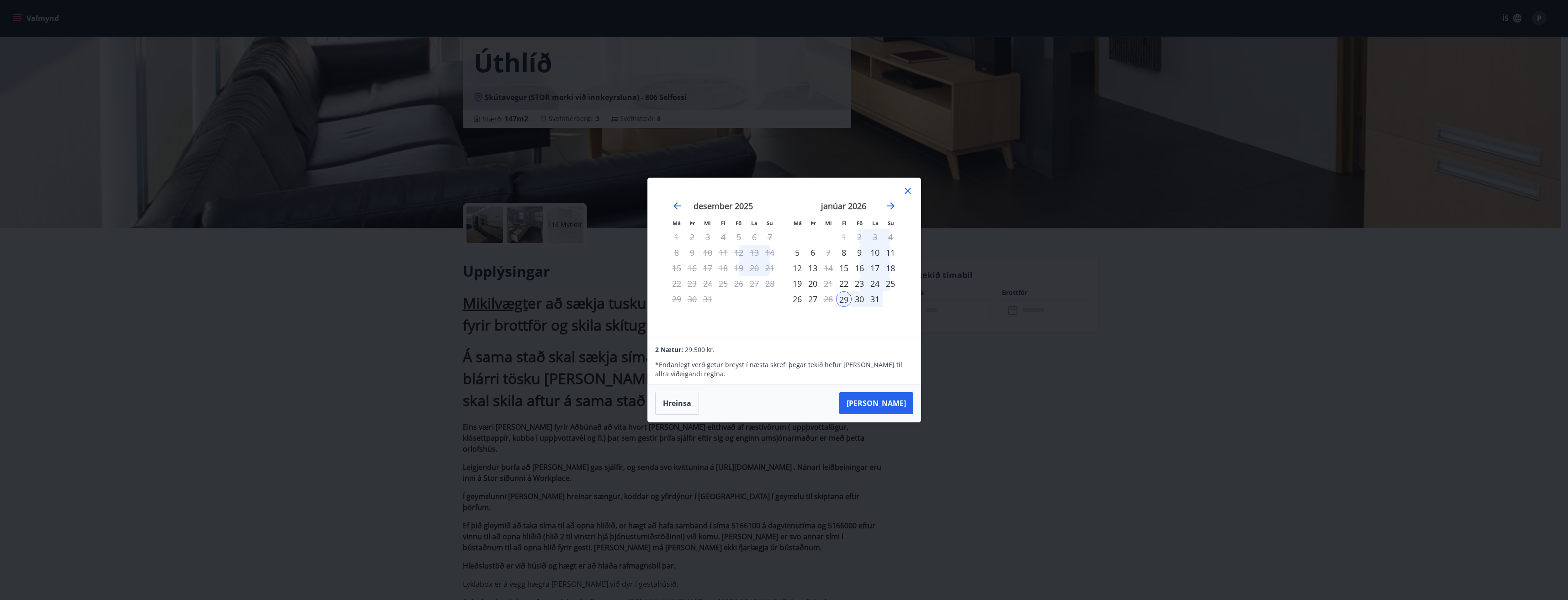
click at [856, 299] on div "30" at bounding box center [859, 299] width 16 height 16
click at [845, 299] on div "29" at bounding box center [844, 299] width 16 height 16
click at [859, 299] on div "30" at bounding box center [859, 299] width 16 height 16
click at [844, 299] on div "29" at bounding box center [844, 299] width 16 height 16
click at [856, 298] on div "30" at bounding box center [859, 299] width 16 height 16
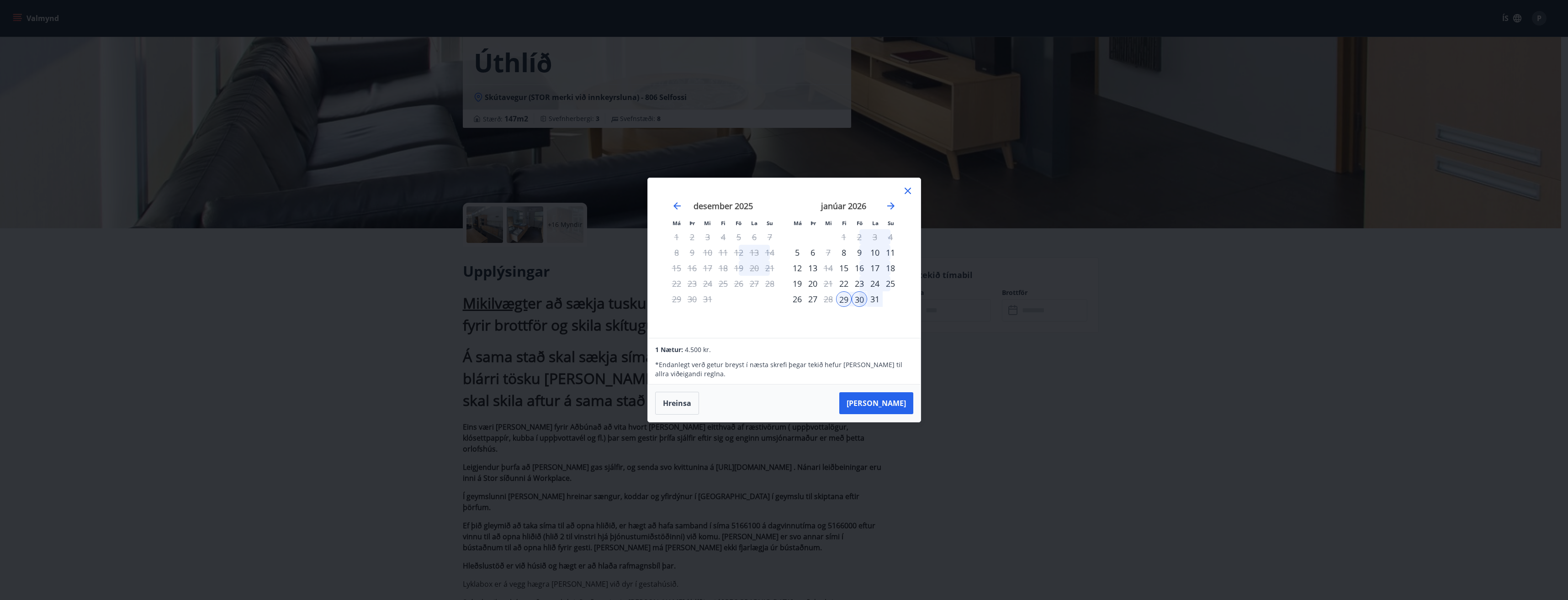
click at [869, 299] on div "31" at bounding box center [875, 299] width 16 height 16
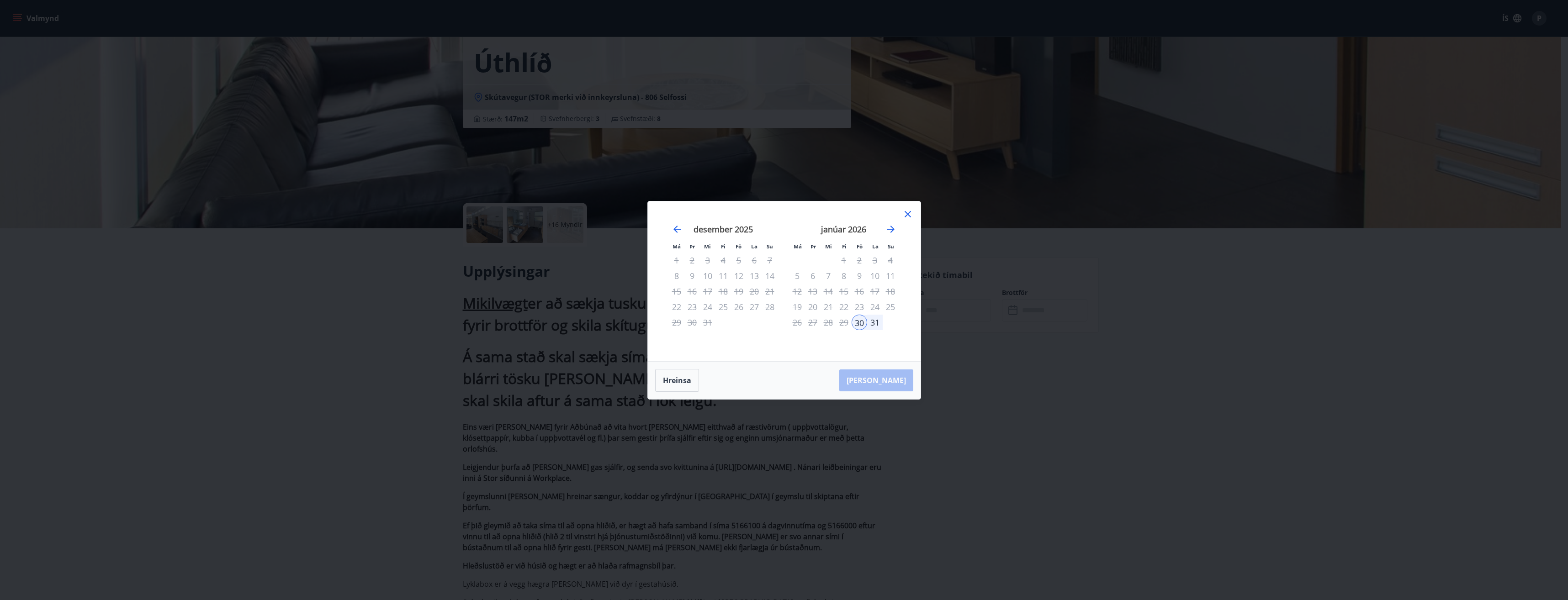
click at [877, 321] on div "31" at bounding box center [875, 323] width 16 height 16
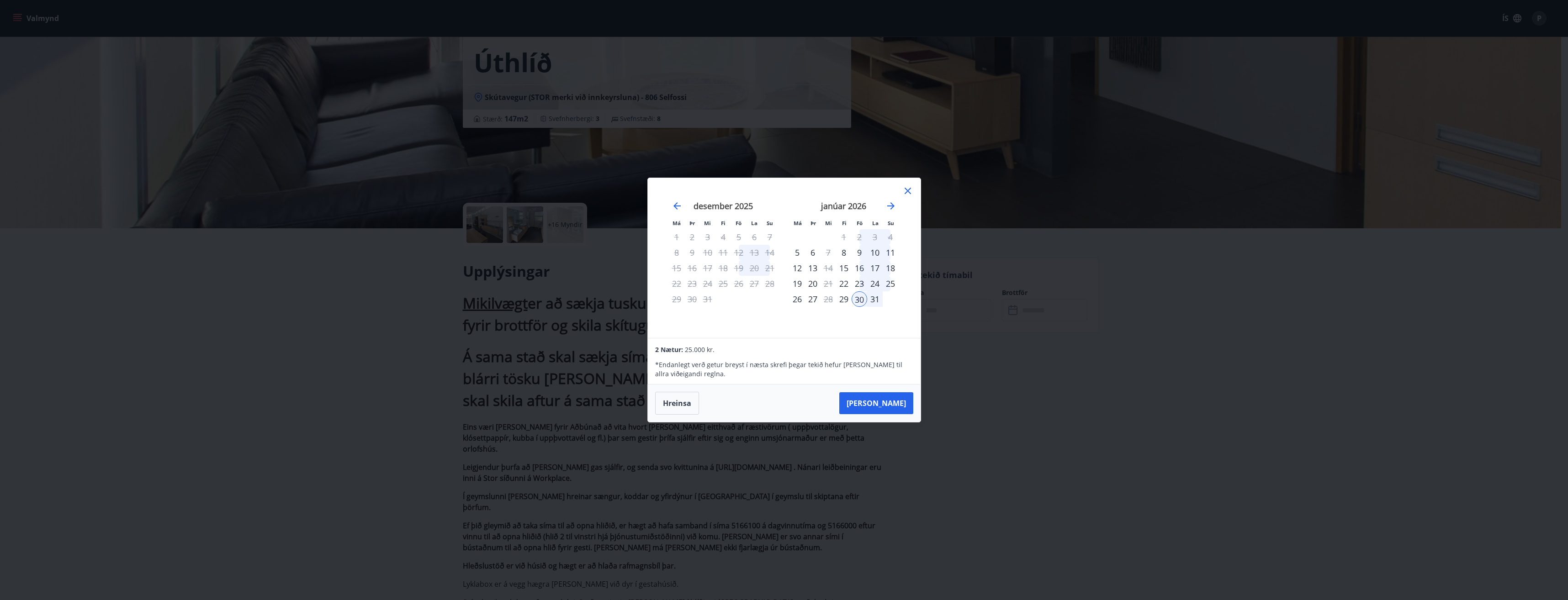
click at [903, 187] on icon at bounding box center [908, 191] width 11 height 11
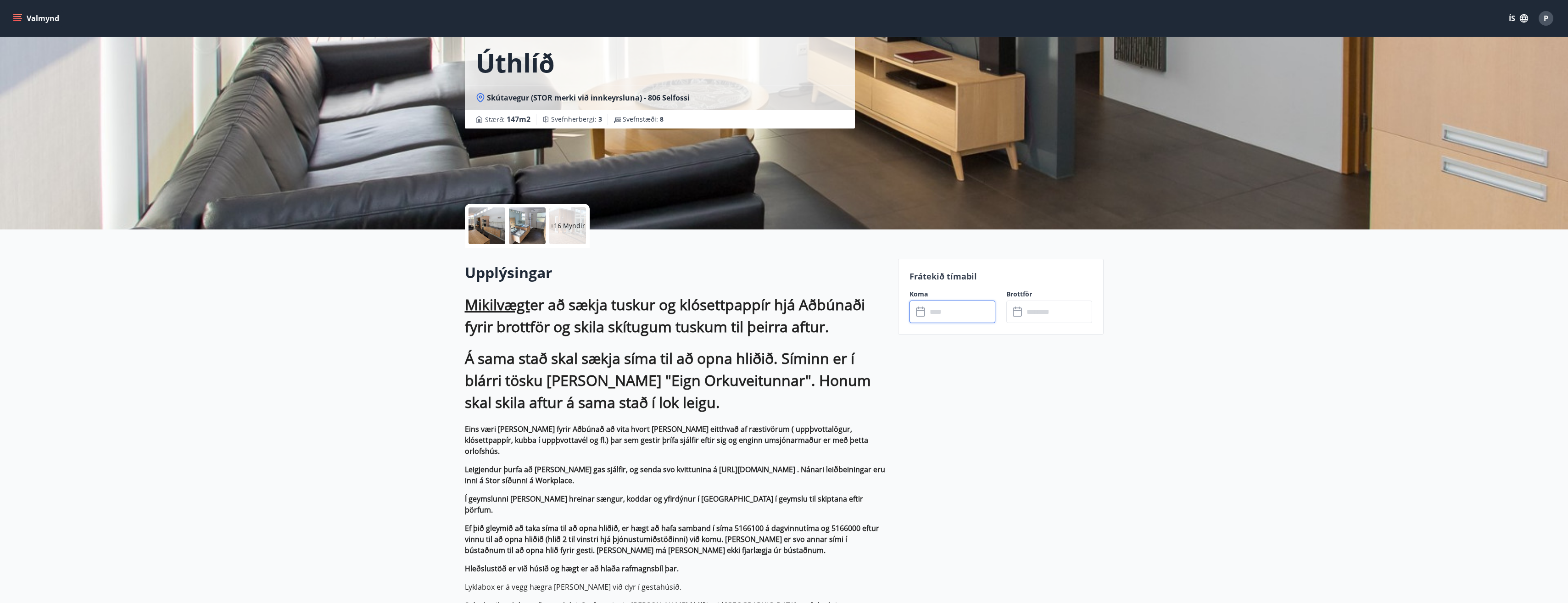
click at [965, 311] on input "text" at bounding box center [961, 312] width 68 height 23
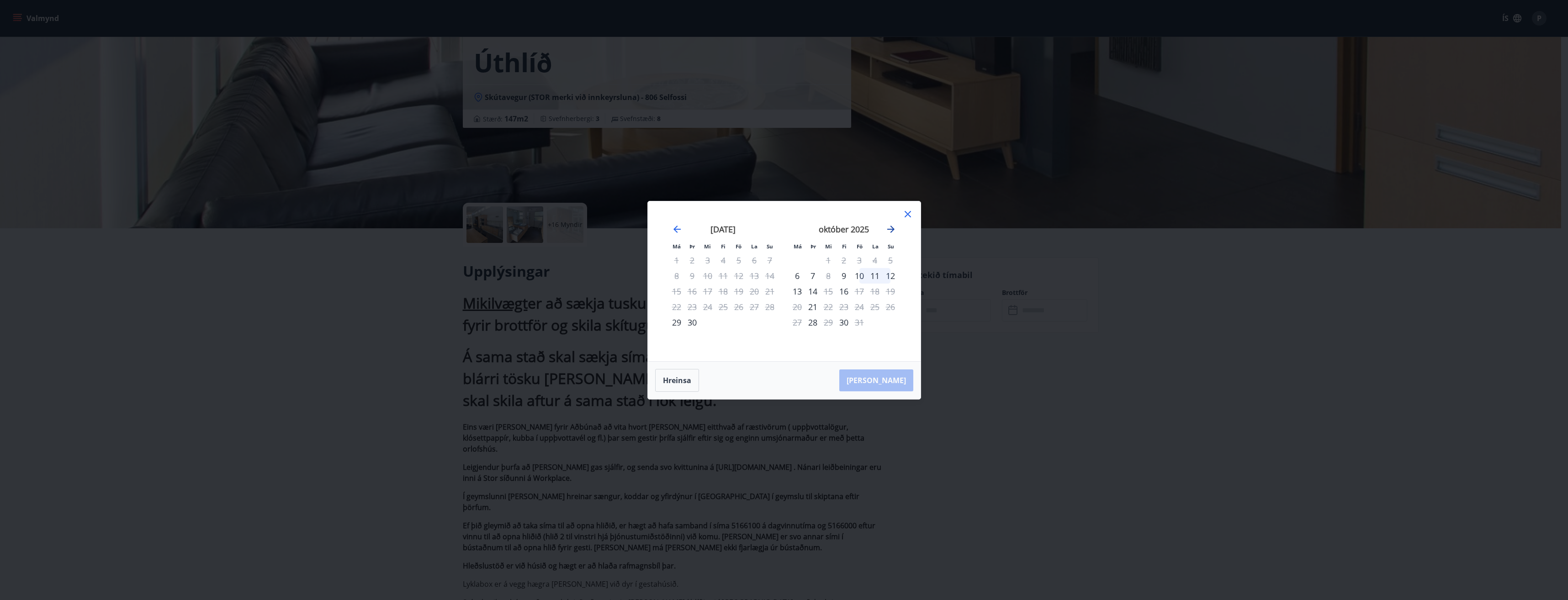
click at [895, 229] on icon "Move forward to switch to the next month." at bounding box center [891, 229] width 11 height 11
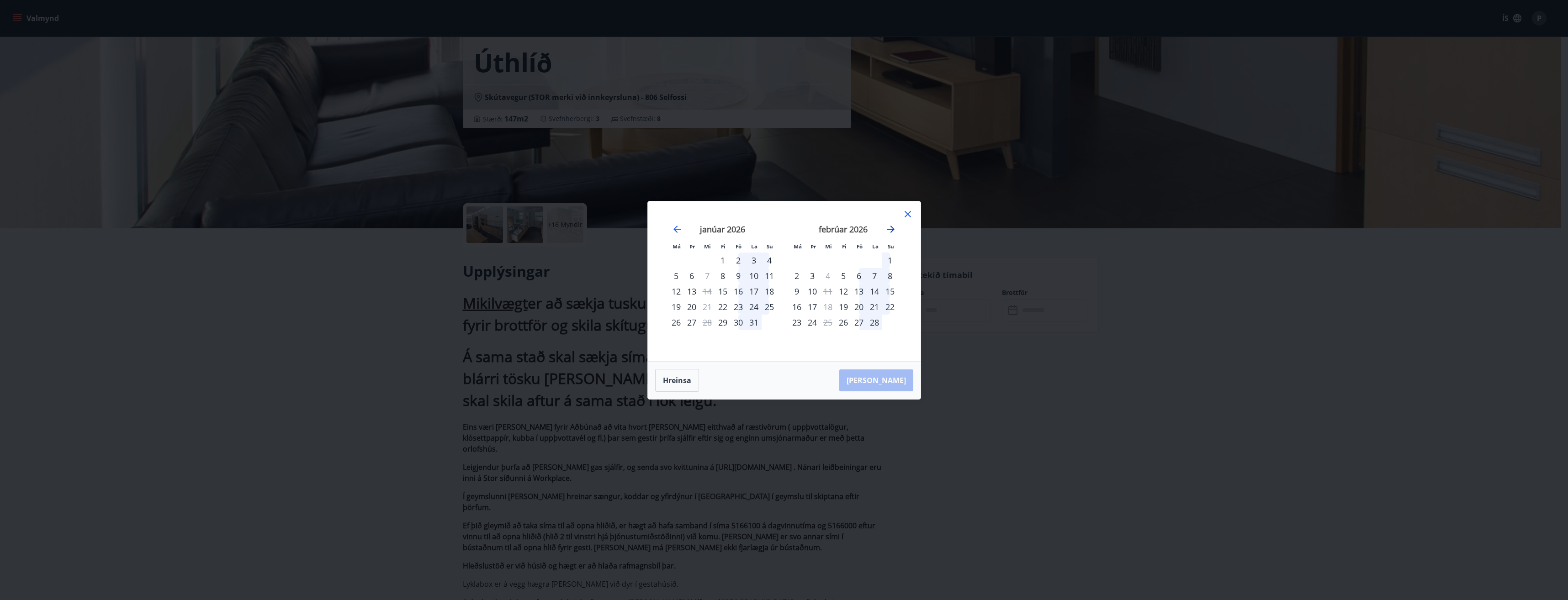
click at [895, 229] on icon "Move forward to switch to the next month." at bounding box center [891, 229] width 11 height 11
click at [741, 322] on div "30" at bounding box center [739, 323] width 16 height 16
click at [891, 257] on div "1" at bounding box center [891, 260] width 16 height 16
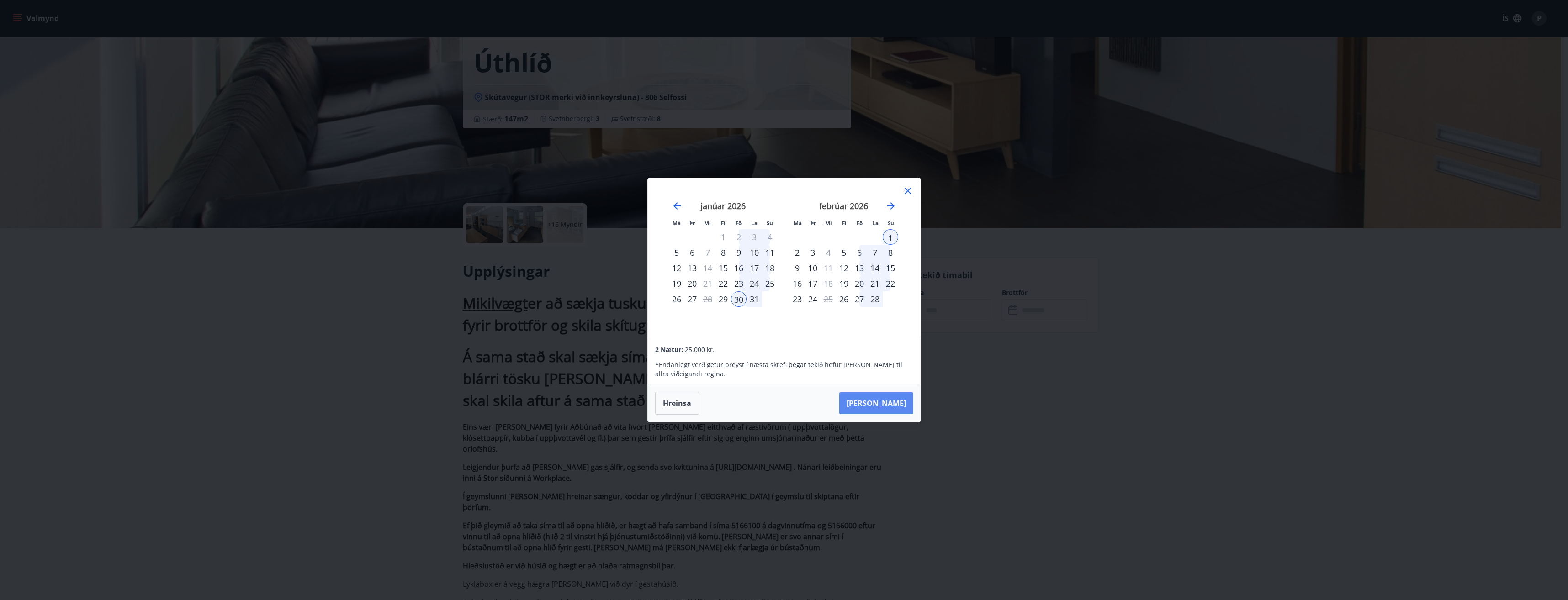
click at [893, 405] on button "[PERSON_NAME]" at bounding box center [877, 403] width 74 height 22
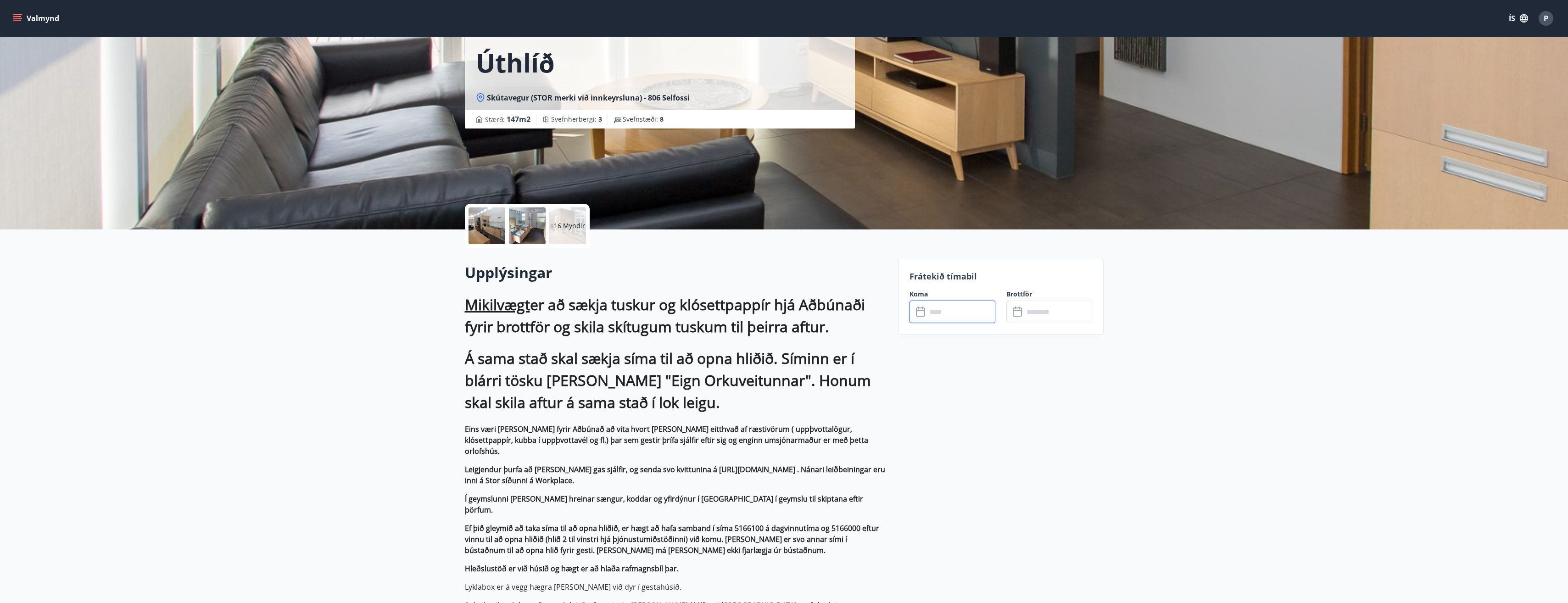
type input "******"
click at [576, 221] on p "+16 Myndir" at bounding box center [567, 226] width 35 height 9
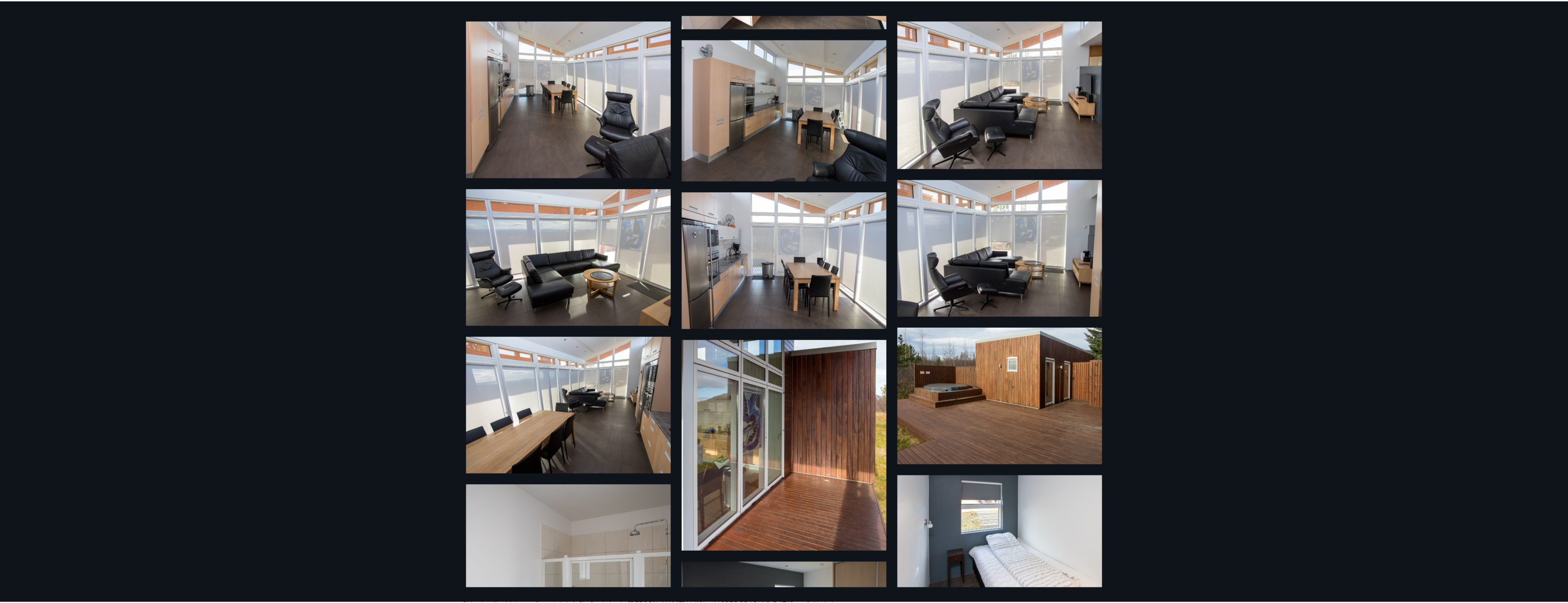
scroll to position [0, 0]
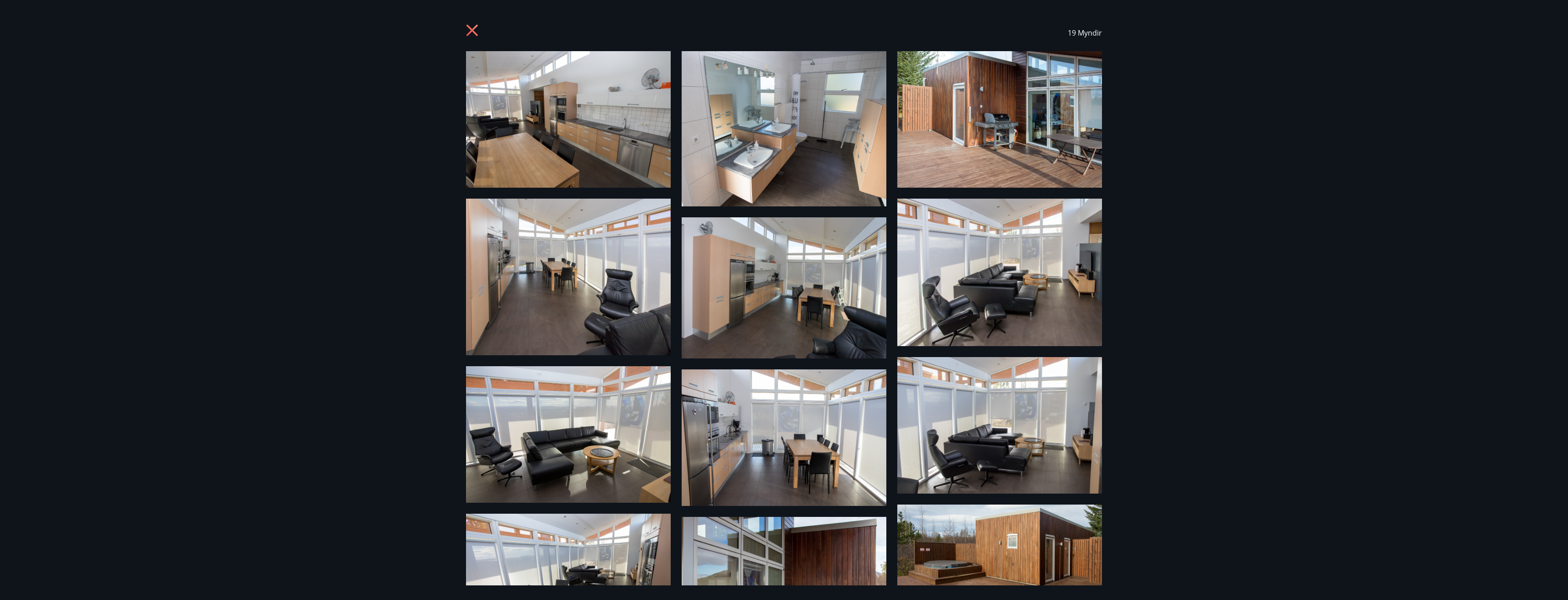
click at [472, 30] on icon at bounding box center [472, 30] width 2 height 2
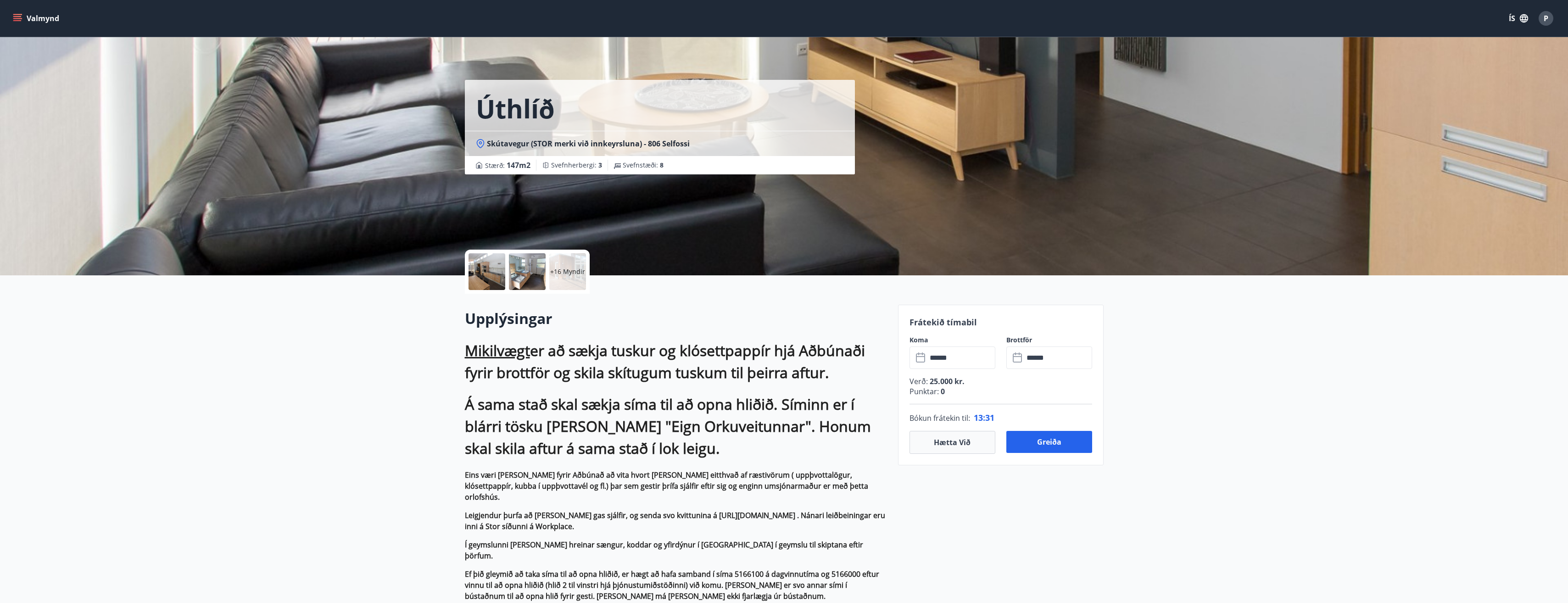
click at [959, 356] on input "******" at bounding box center [961, 358] width 68 height 23
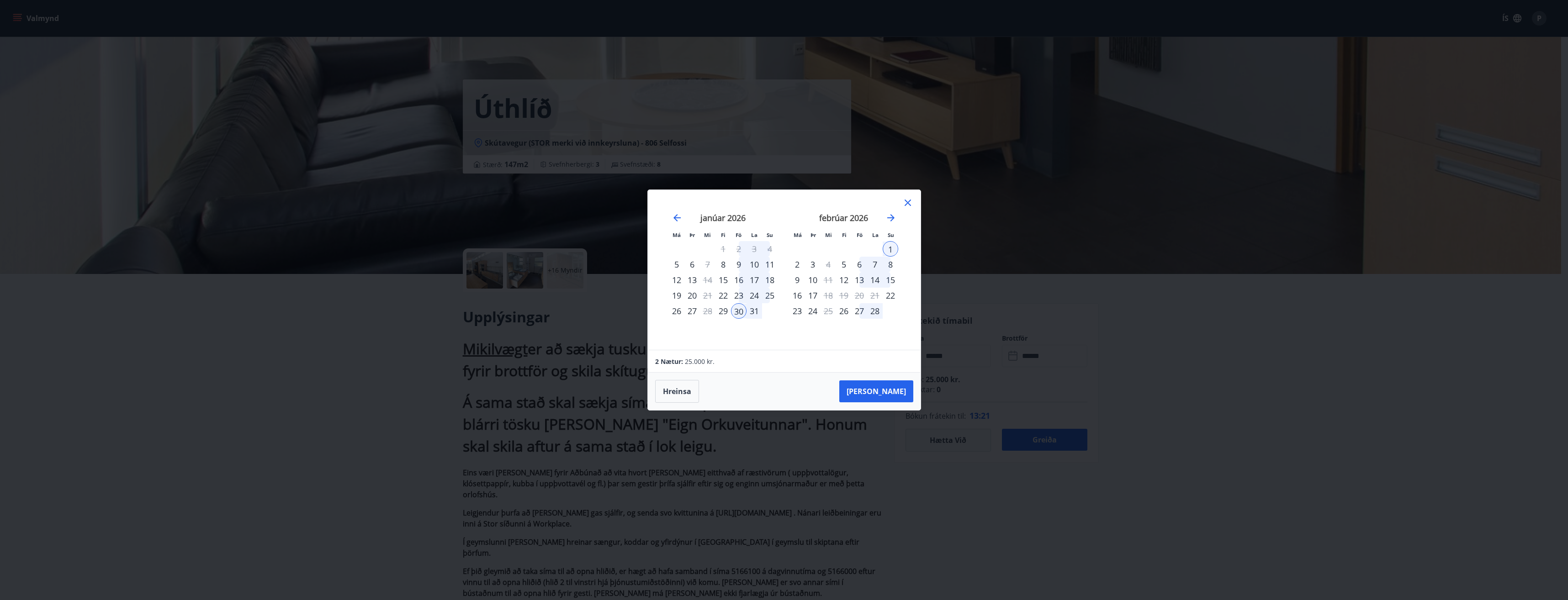
click at [908, 204] on icon at bounding box center [908, 203] width 11 height 11
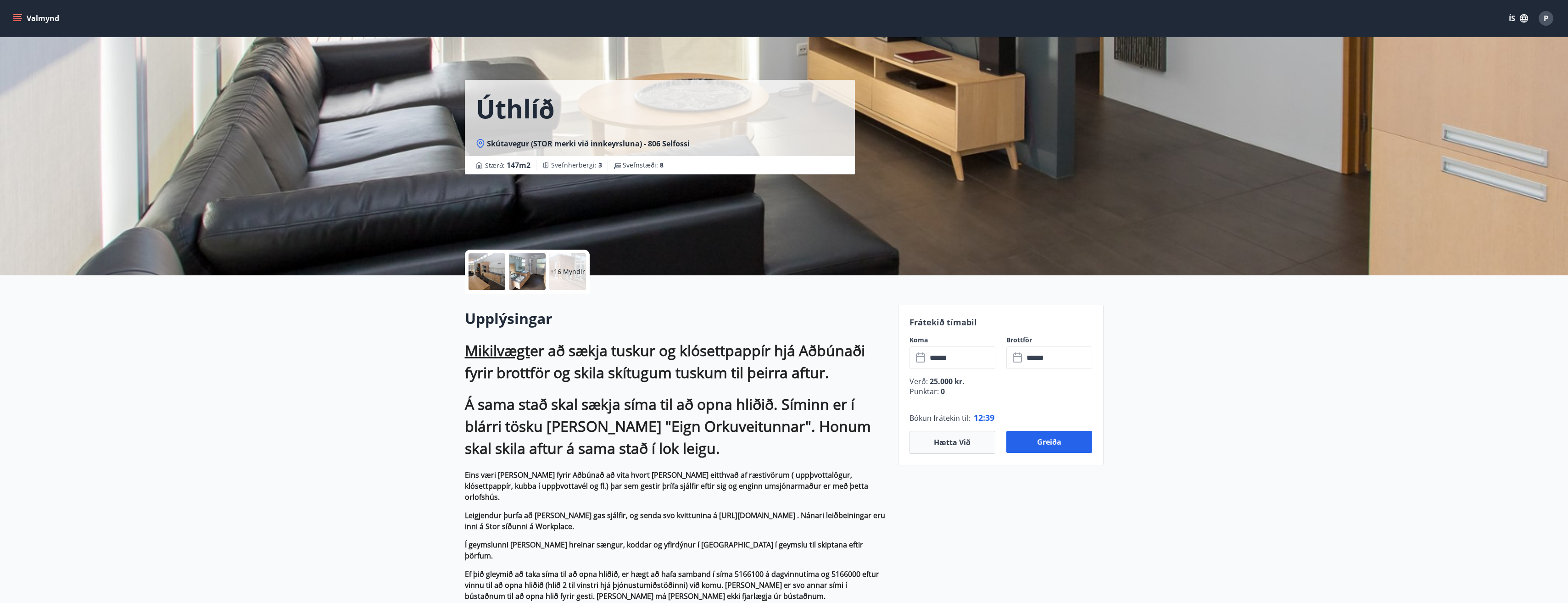
click at [1016, 393] on p "Punktar : 0" at bounding box center [1001, 391] width 183 height 10
click at [1045, 439] on button "Greiða" at bounding box center [1049, 442] width 86 height 22
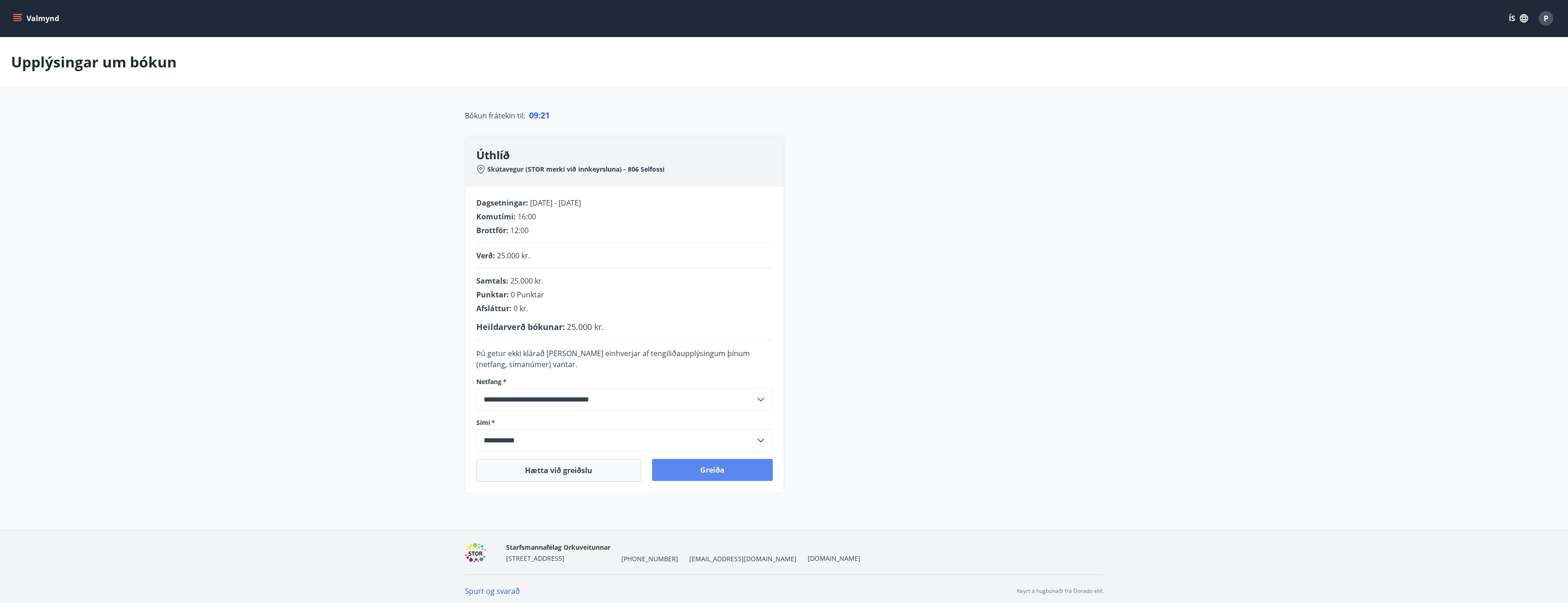
click at [715, 472] on button "Greiða" at bounding box center [712, 470] width 120 height 22
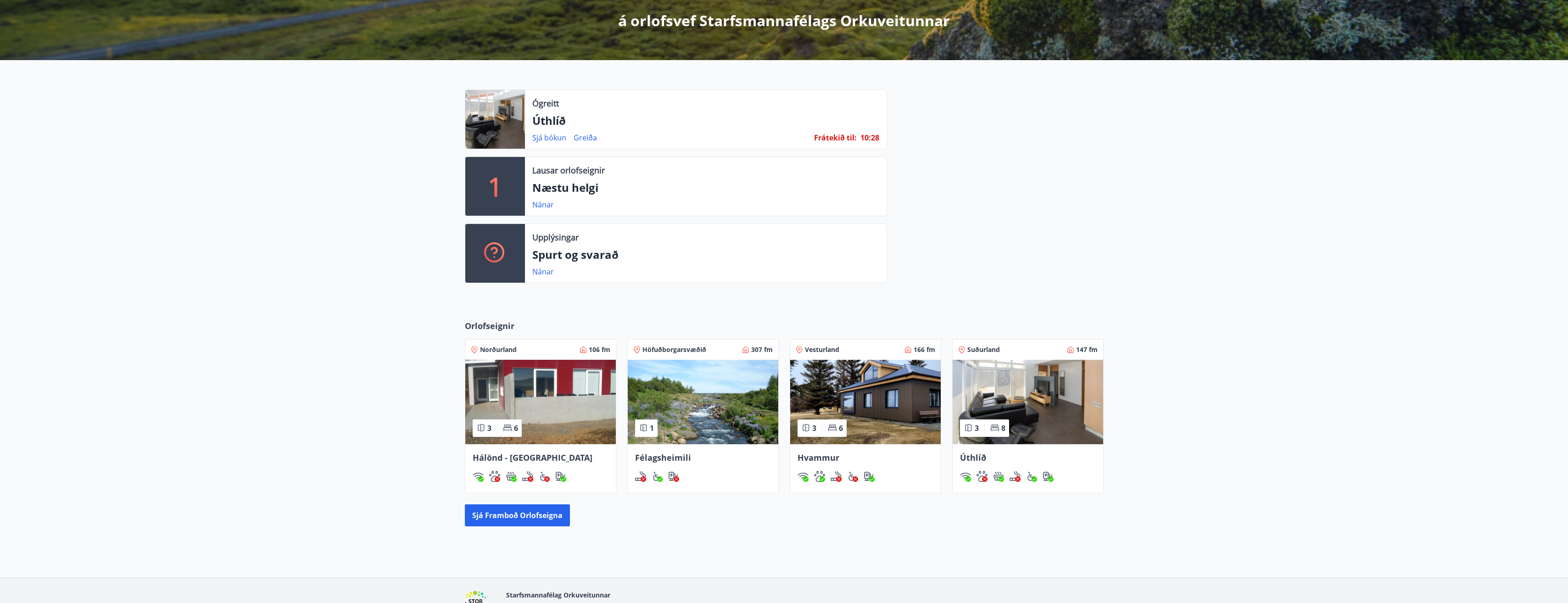
scroll to position [221, 0]
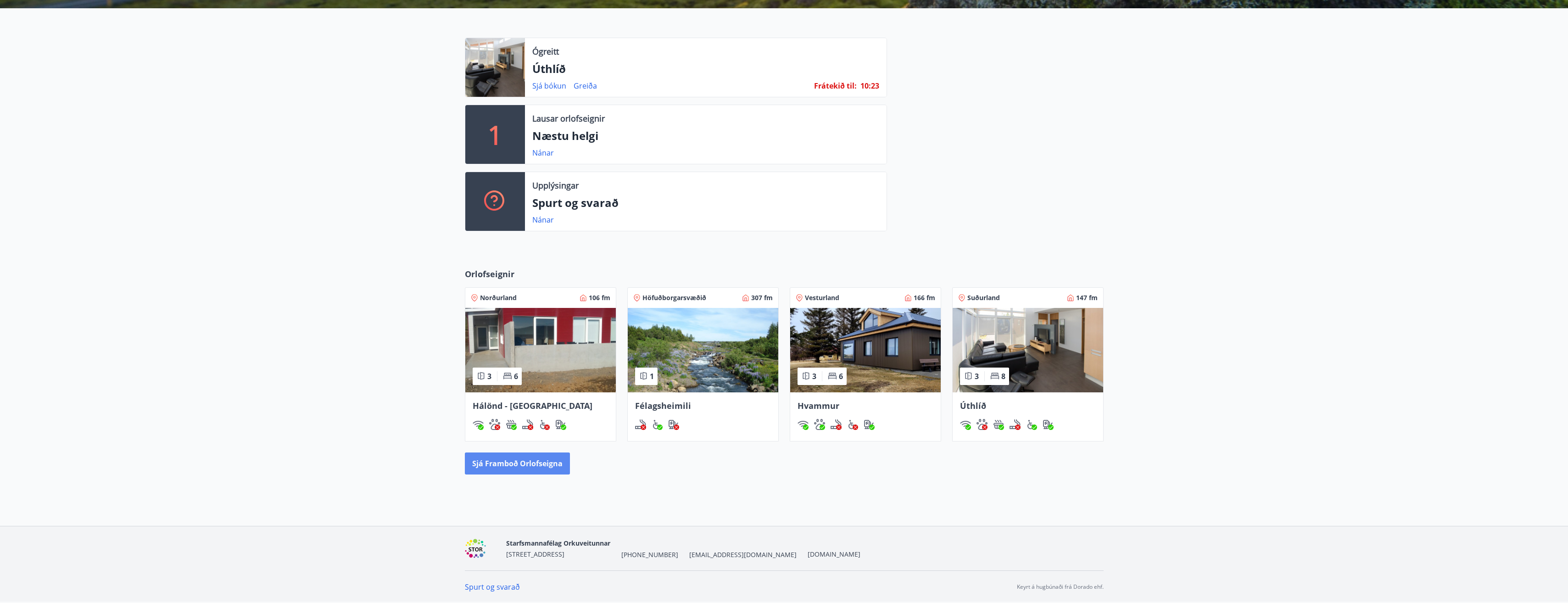
click at [526, 465] on button "Sjá framboð orlofseigna" at bounding box center [517, 464] width 105 height 22
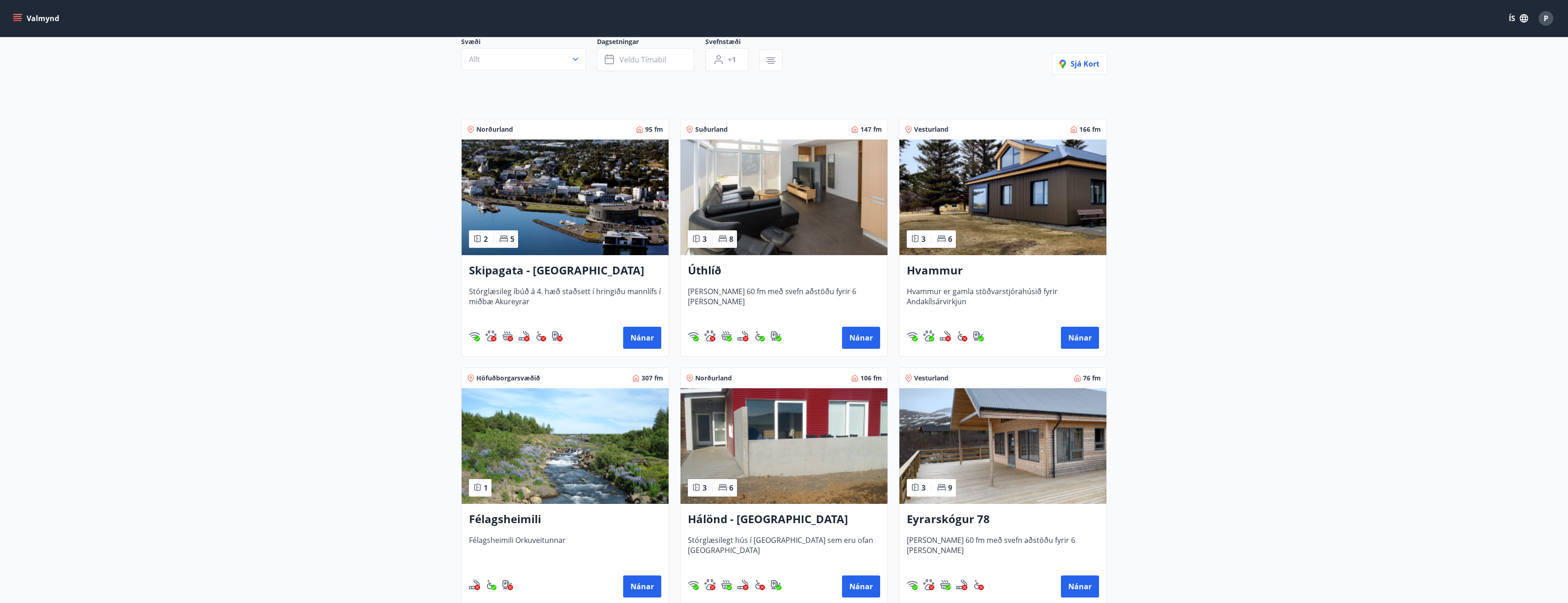
scroll to position [215, 0]
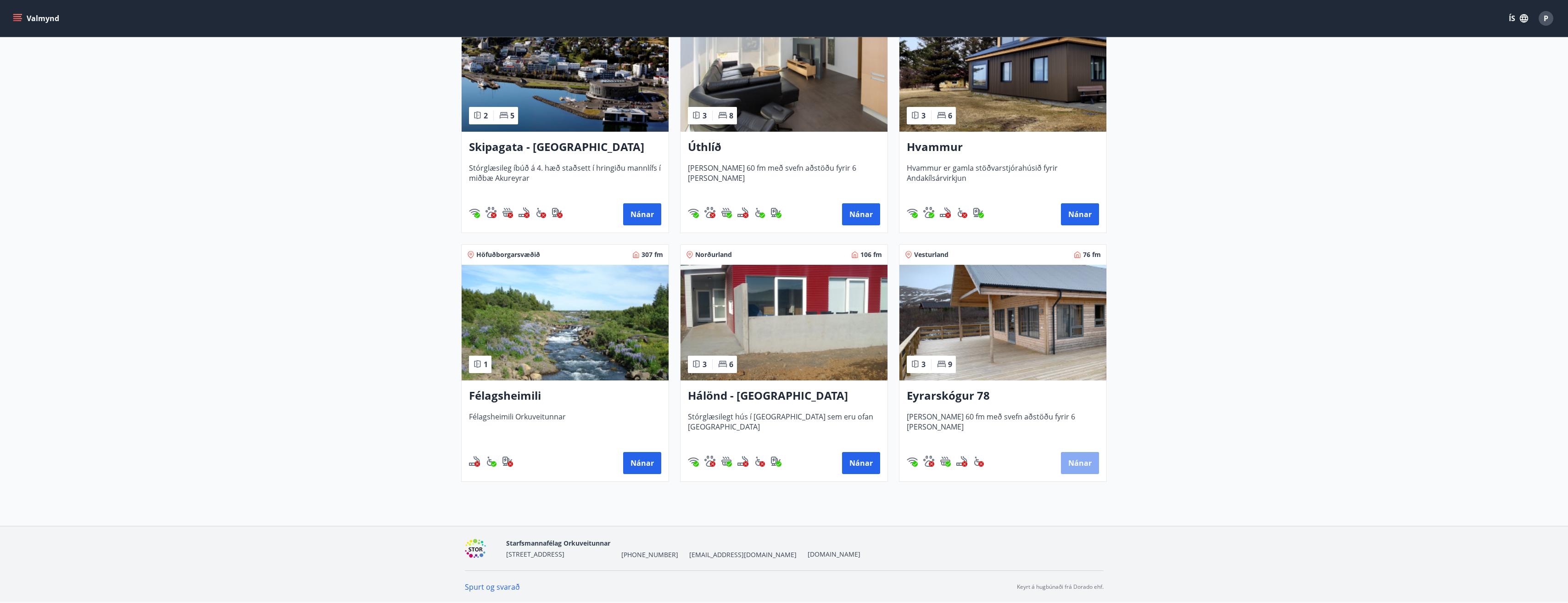
click at [1070, 460] on button "Nánar" at bounding box center [1080, 463] width 38 height 22
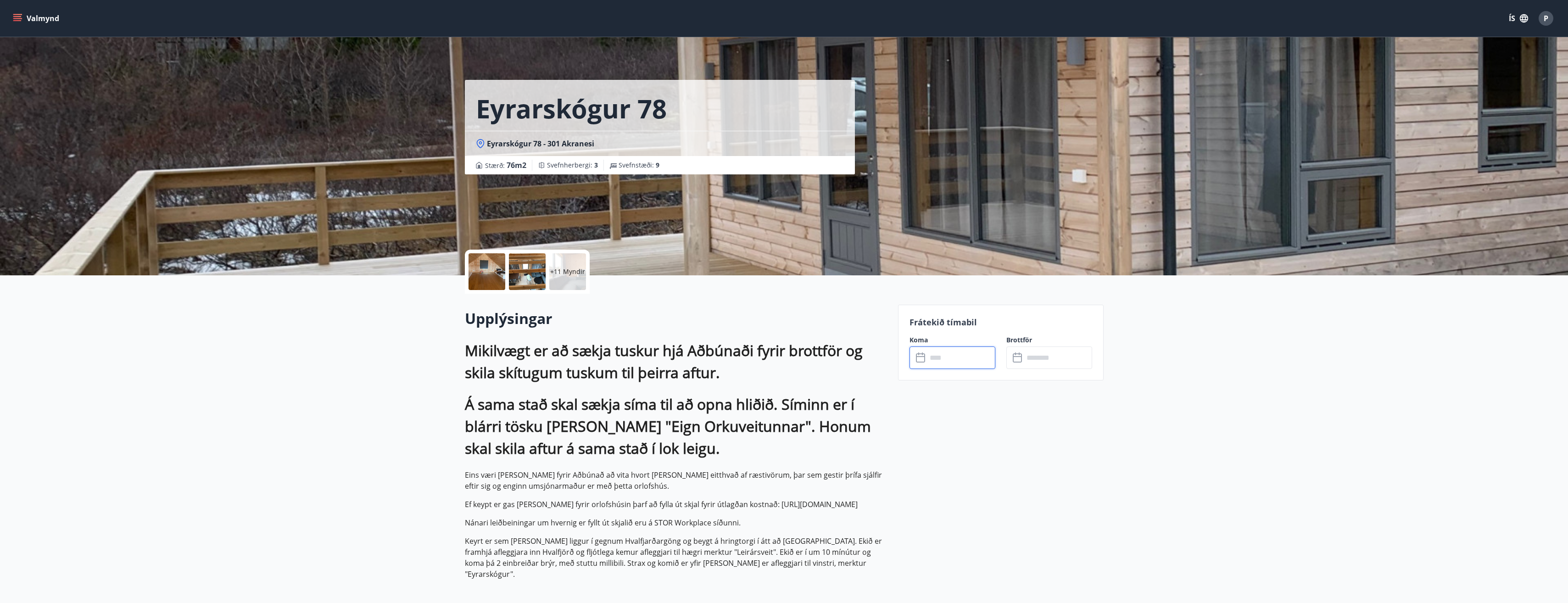
click at [940, 355] on input "text" at bounding box center [961, 358] width 68 height 23
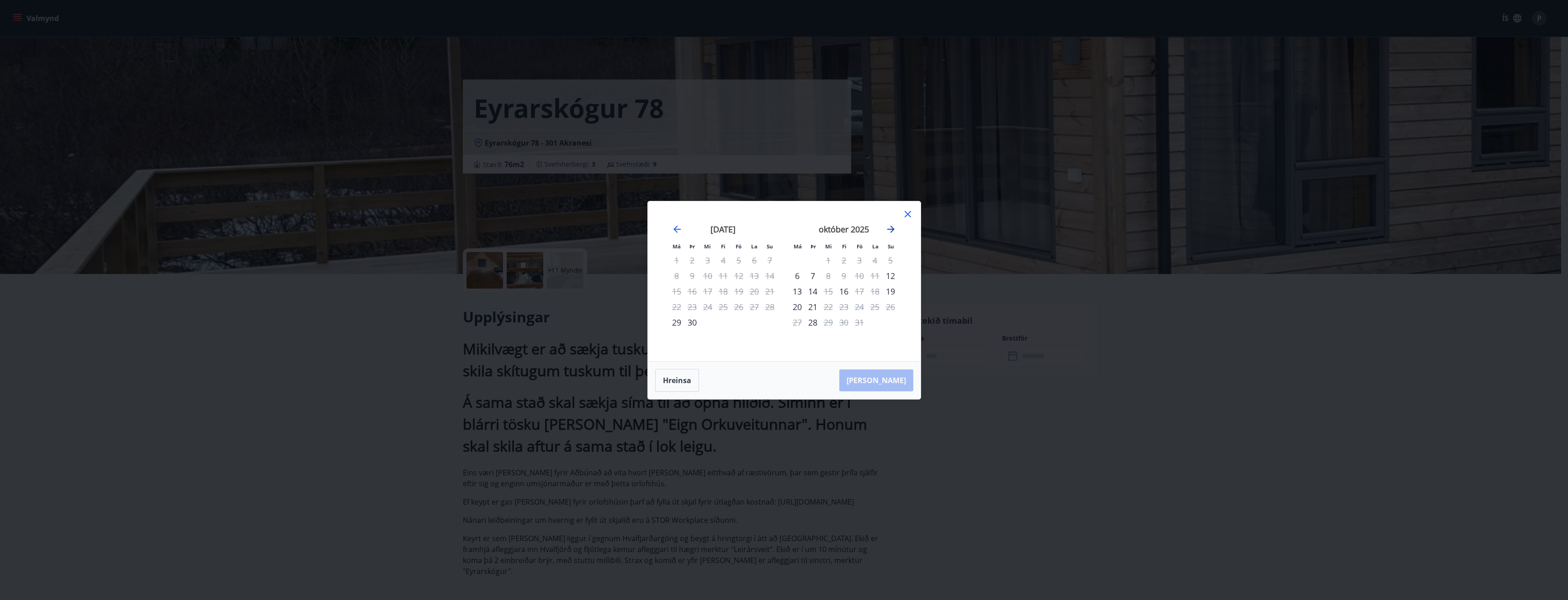
click at [889, 226] on icon "Move forward to switch to the next month." at bounding box center [891, 229] width 11 height 11
click at [890, 226] on icon "Move forward to switch to the next month." at bounding box center [891, 229] width 11 height 11
click at [909, 213] on icon at bounding box center [908, 214] width 7 height 7
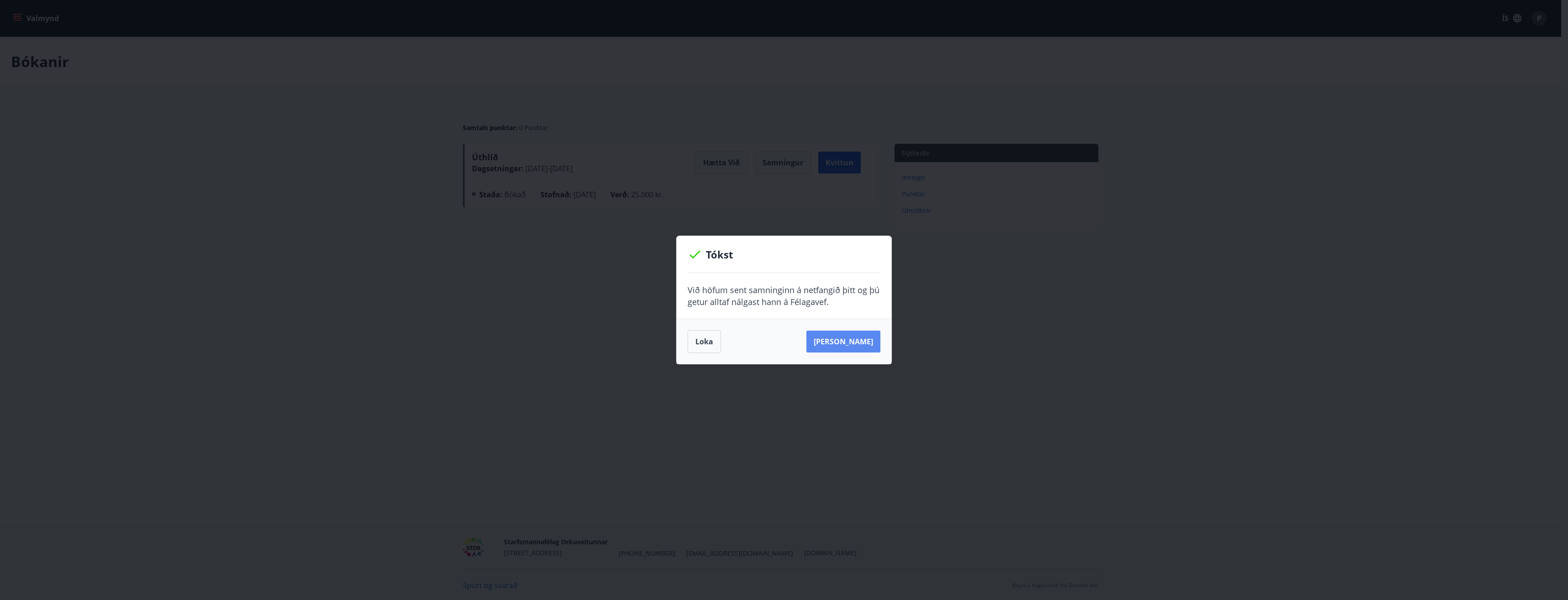
click at [855, 343] on button "[PERSON_NAME]" at bounding box center [844, 341] width 74 height 22
click at [701, 339] on button "Loka" at bounding box center [704, 342] width 33 height 23
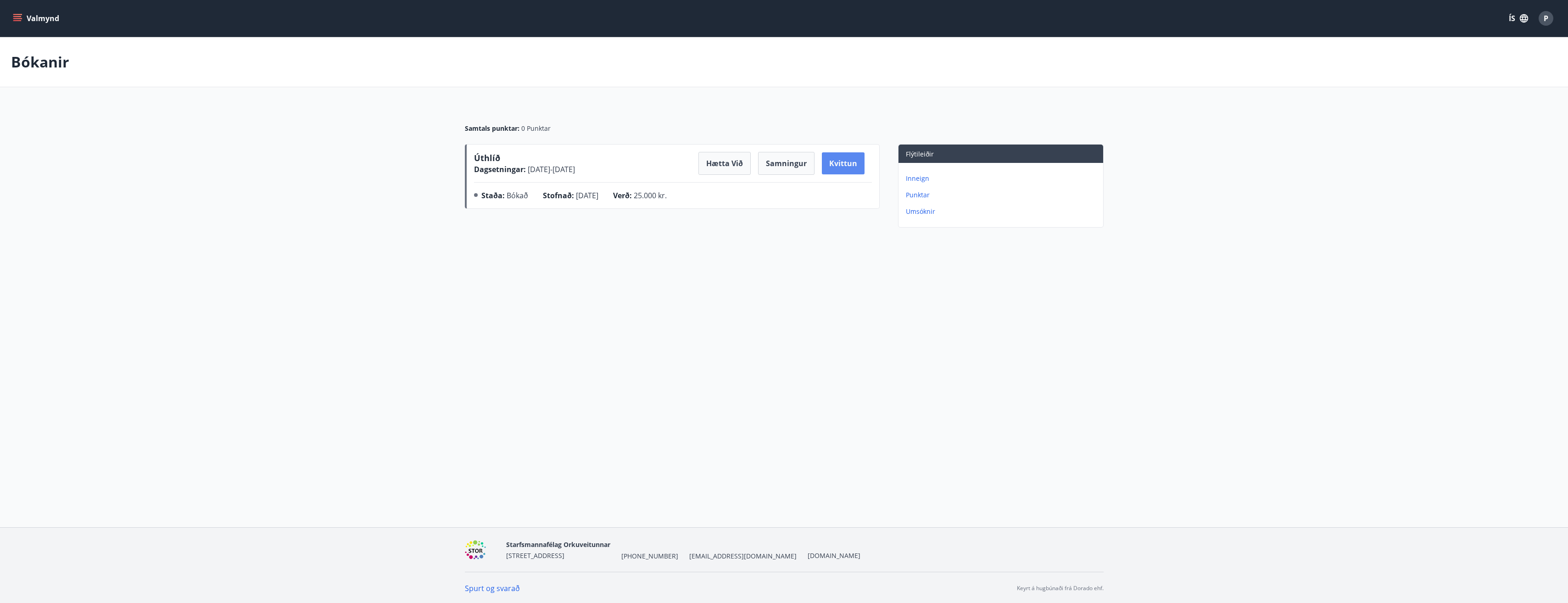
click at [839, 165] on button "Kvittun" at bounding box center [843, 163] width 43 height 22
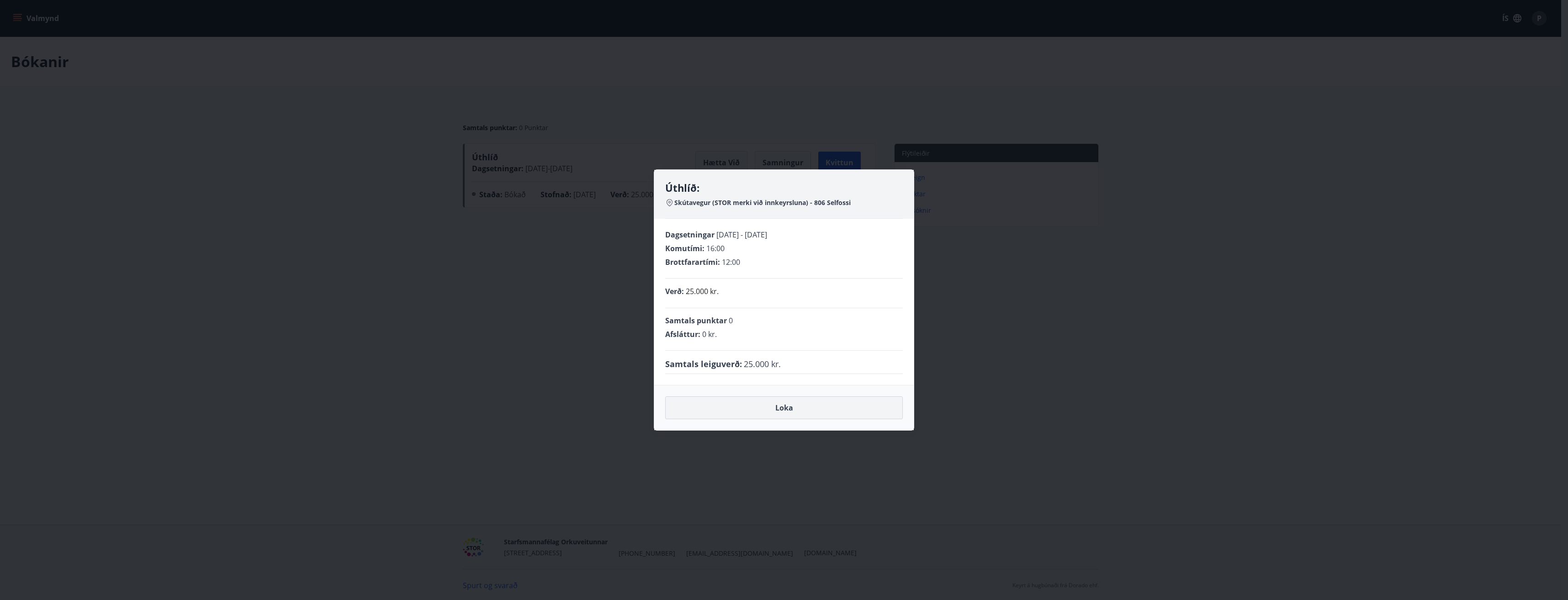
click at [790, 411] on button "Loka" at bounding box center [784, 408] width 237 height 23
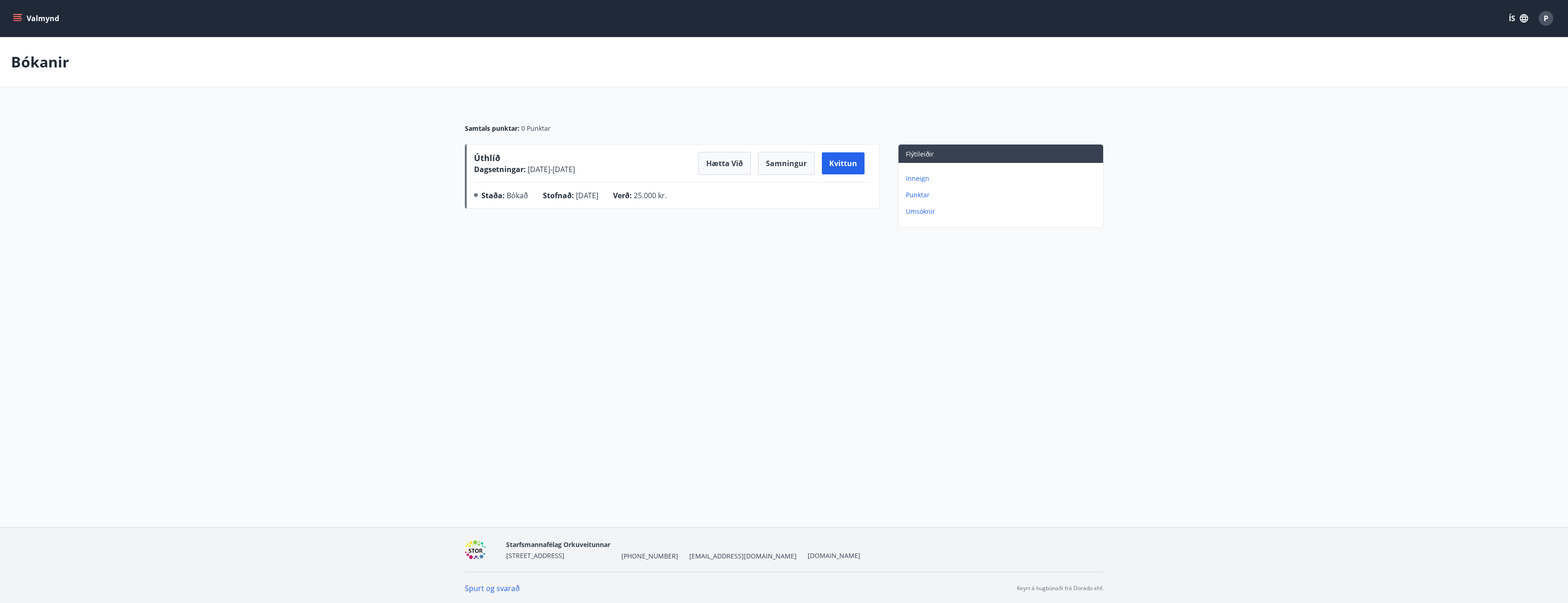
click at [918, 212] on p "Umsóknir" at bounding box center [1003, 212] width 194 height 9
click at [16, 16] on icon "menu" at bounding box center [17, 18] width 9 height 9
